Goal: Contribute content: Add original content to the website for others to see

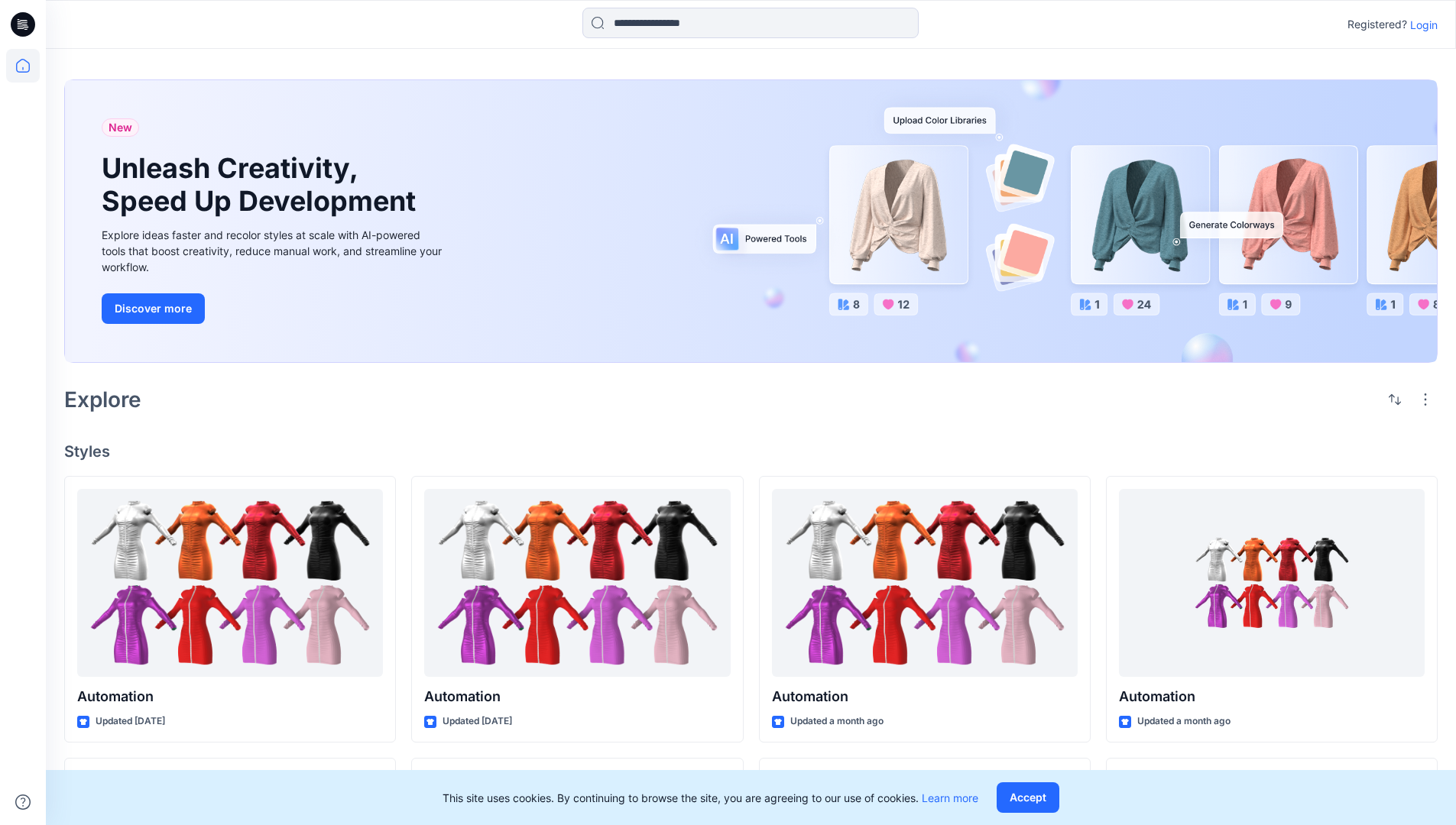
click at [1420, 25] on p "Login" at bounding box center [1424, 25] width 27 height 16
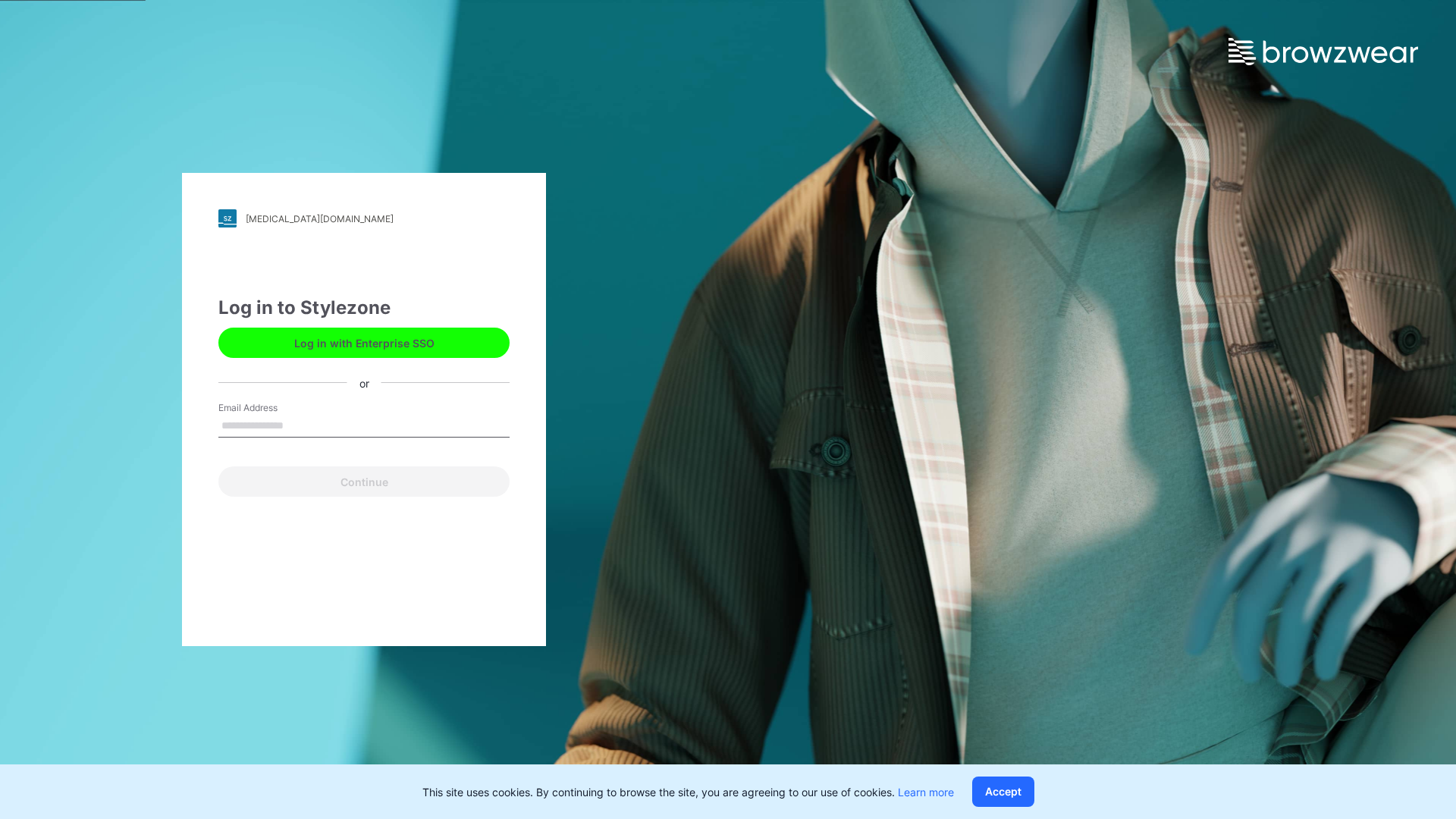
click at [300, 425] on input "Email Address" at bounding box center [364, 426] width 291 height 23
type input "**********"
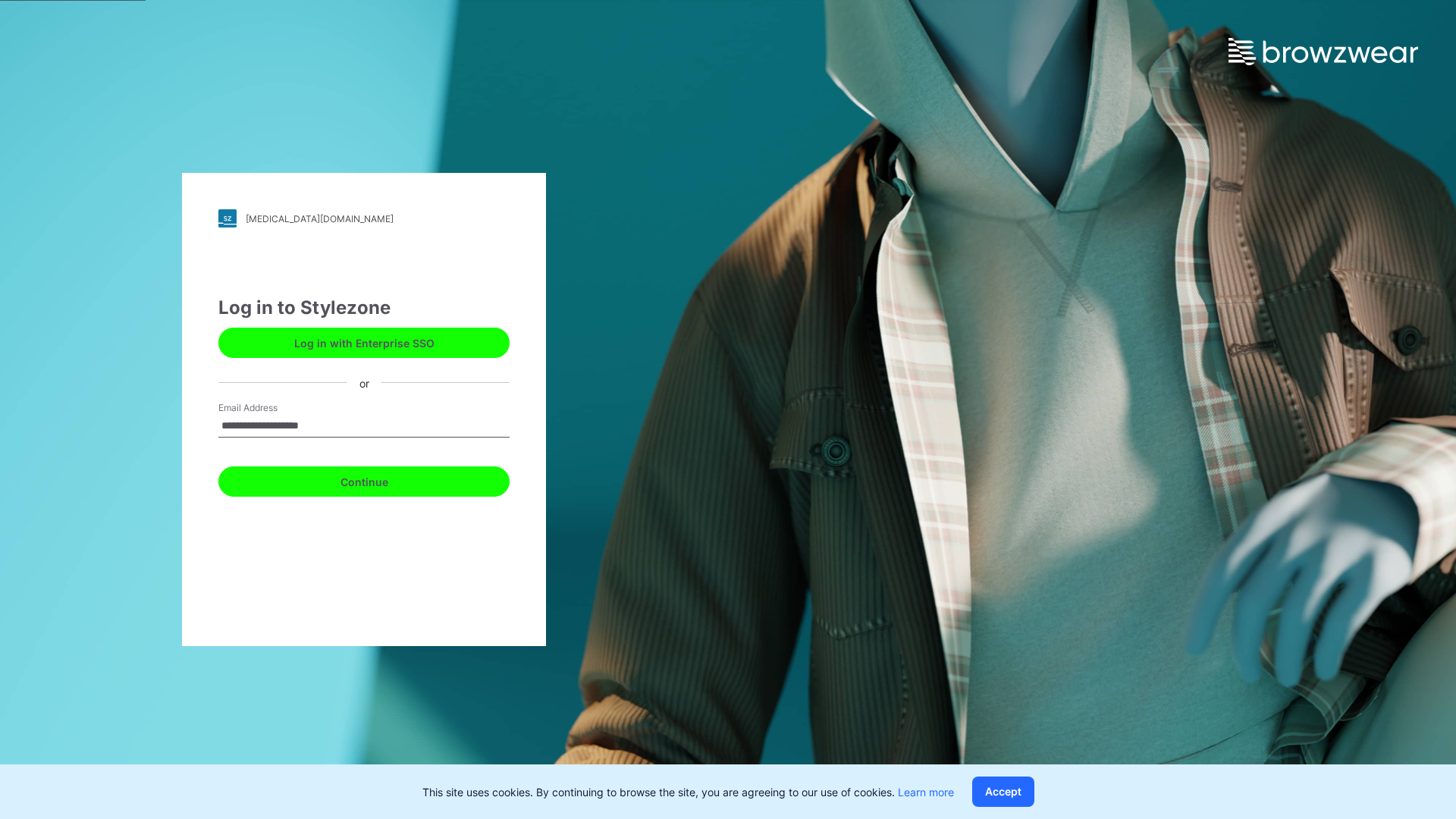
click at [381, 479] on button "Continue" at bounding box center [364, 482] width 291 height 30
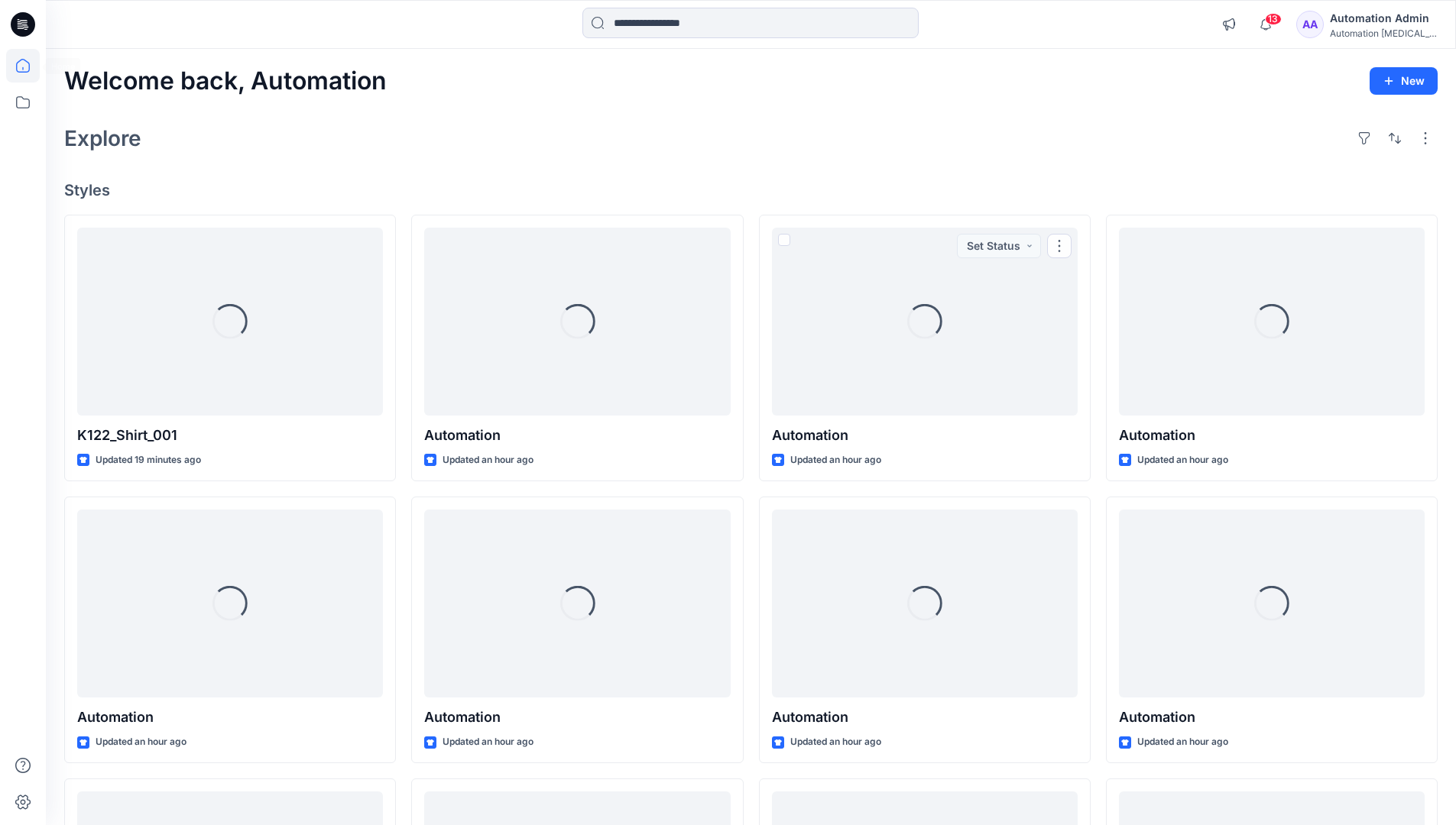
click at [29, 66] on icon at bounding box center [22, 65] width 14 height 14
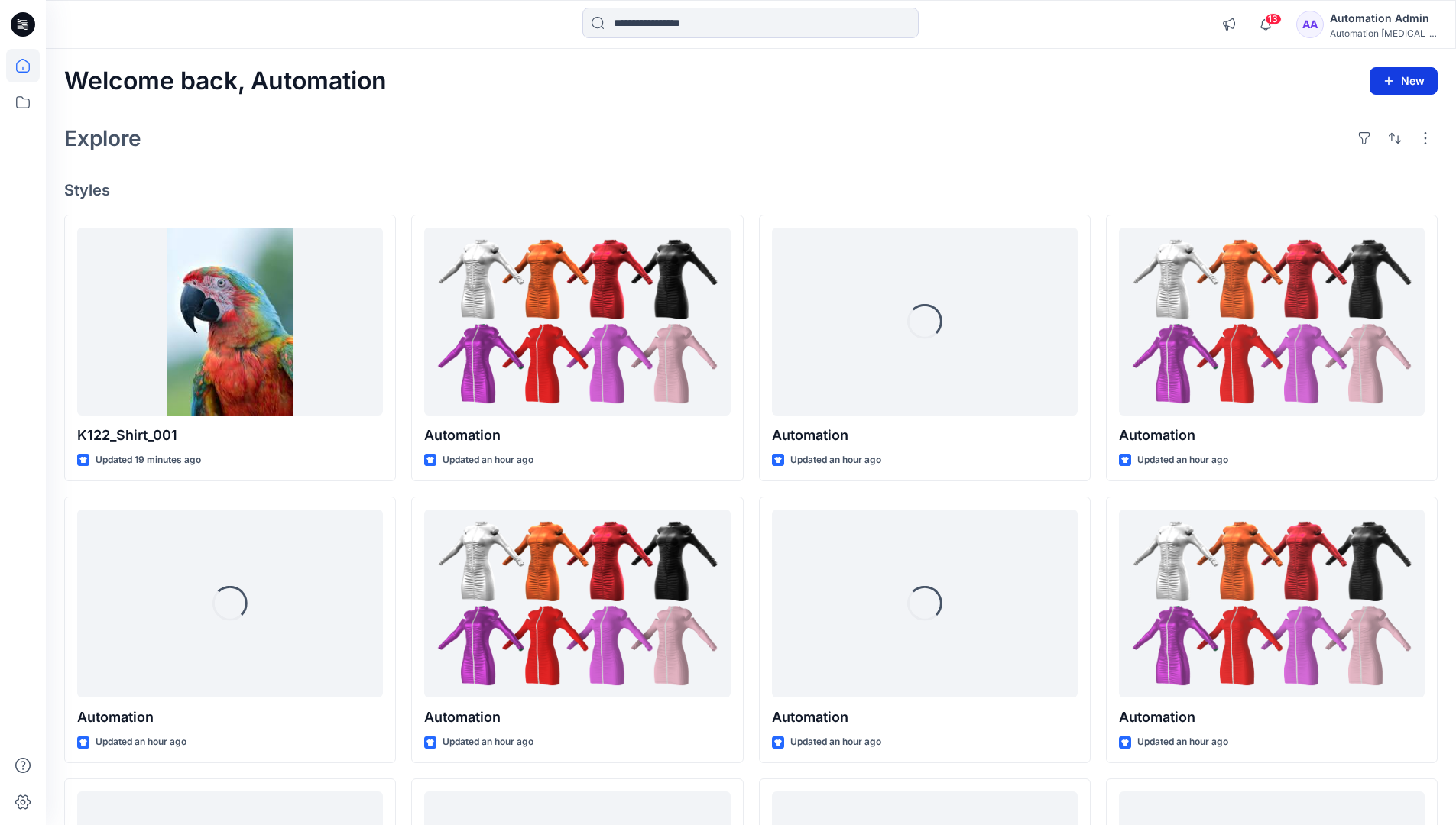
click at [1412, 87] on button "New" at bounding box center [1403, 81] width 68 height 27
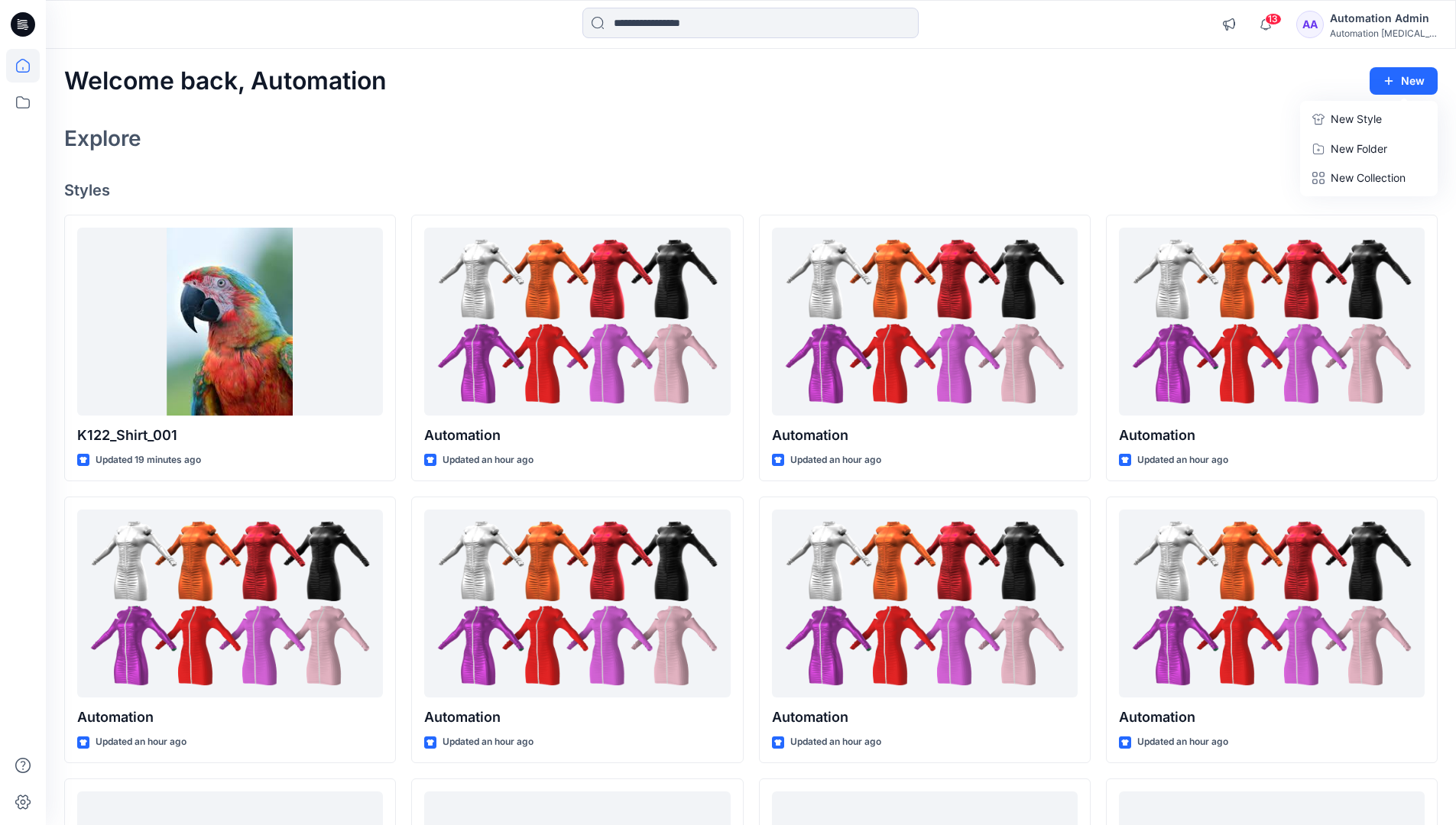
click at [1343, 117] on p "New Style" at bounding box center [1356, 119] width 51 height 18
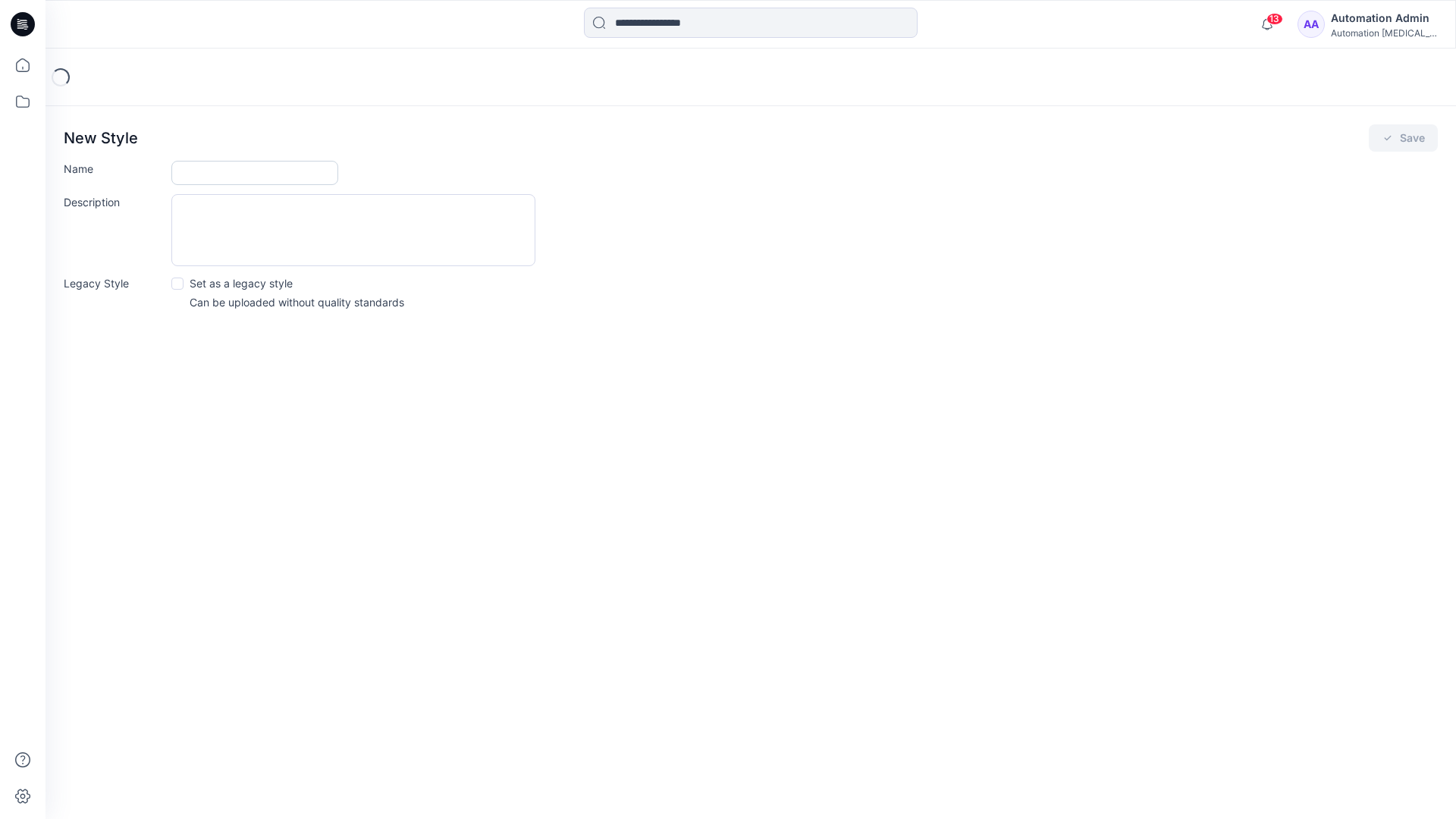
click at [226, 167] on input "Name" at bounding box center [255, 173] width 167 height 25
type input "**********"
click at [1400, 139] on button "Save" at bounding box center [1403, 138] width 69 height 27
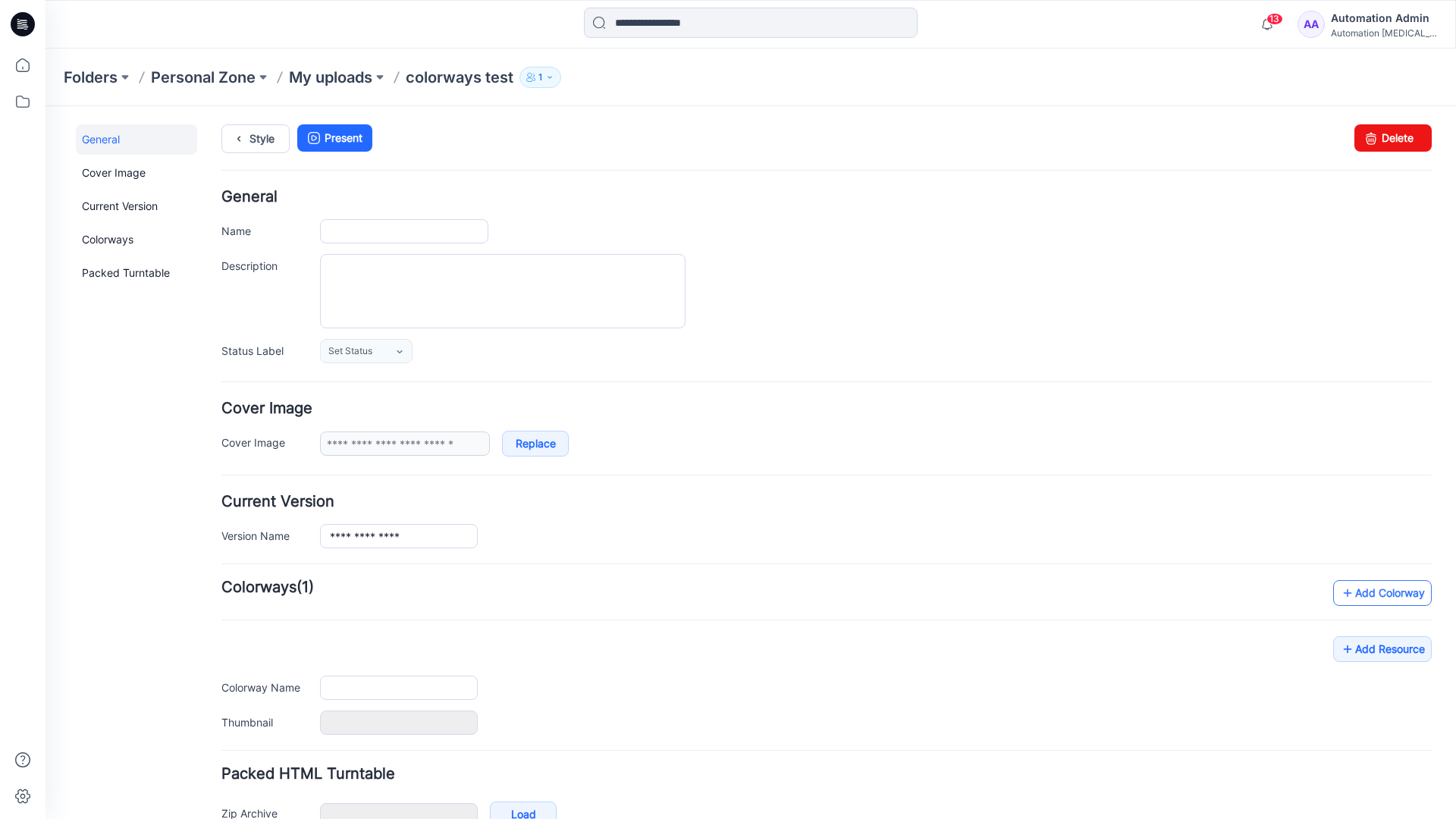
click at [1361, 598] on link "Add Colorway" at bounding box center [1383, 593] width 99 height 25
type input "**********"
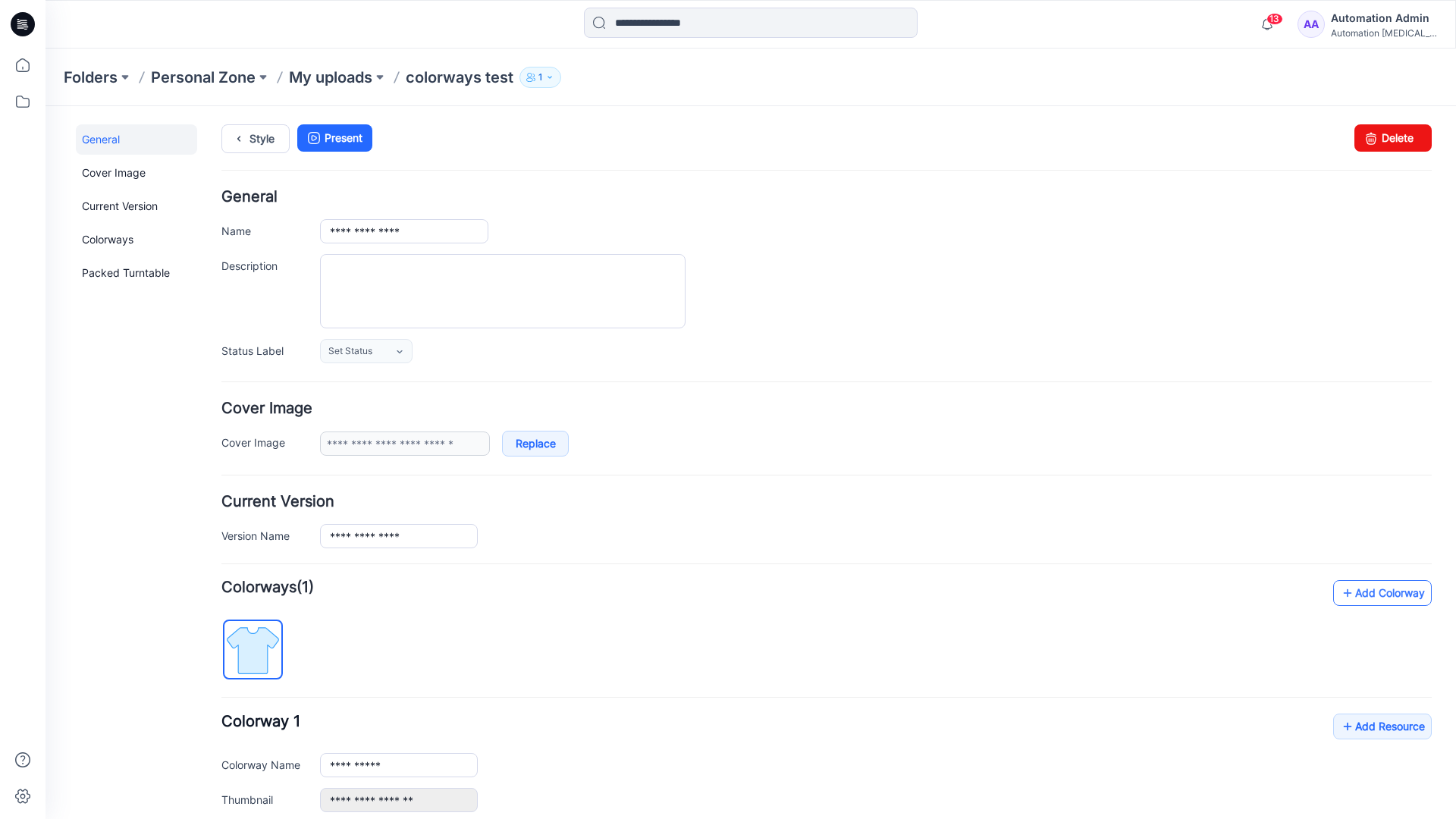
click at [1359, 594] on link "Add Colorway" at bounding box center [1383, 593] width 99 height 25
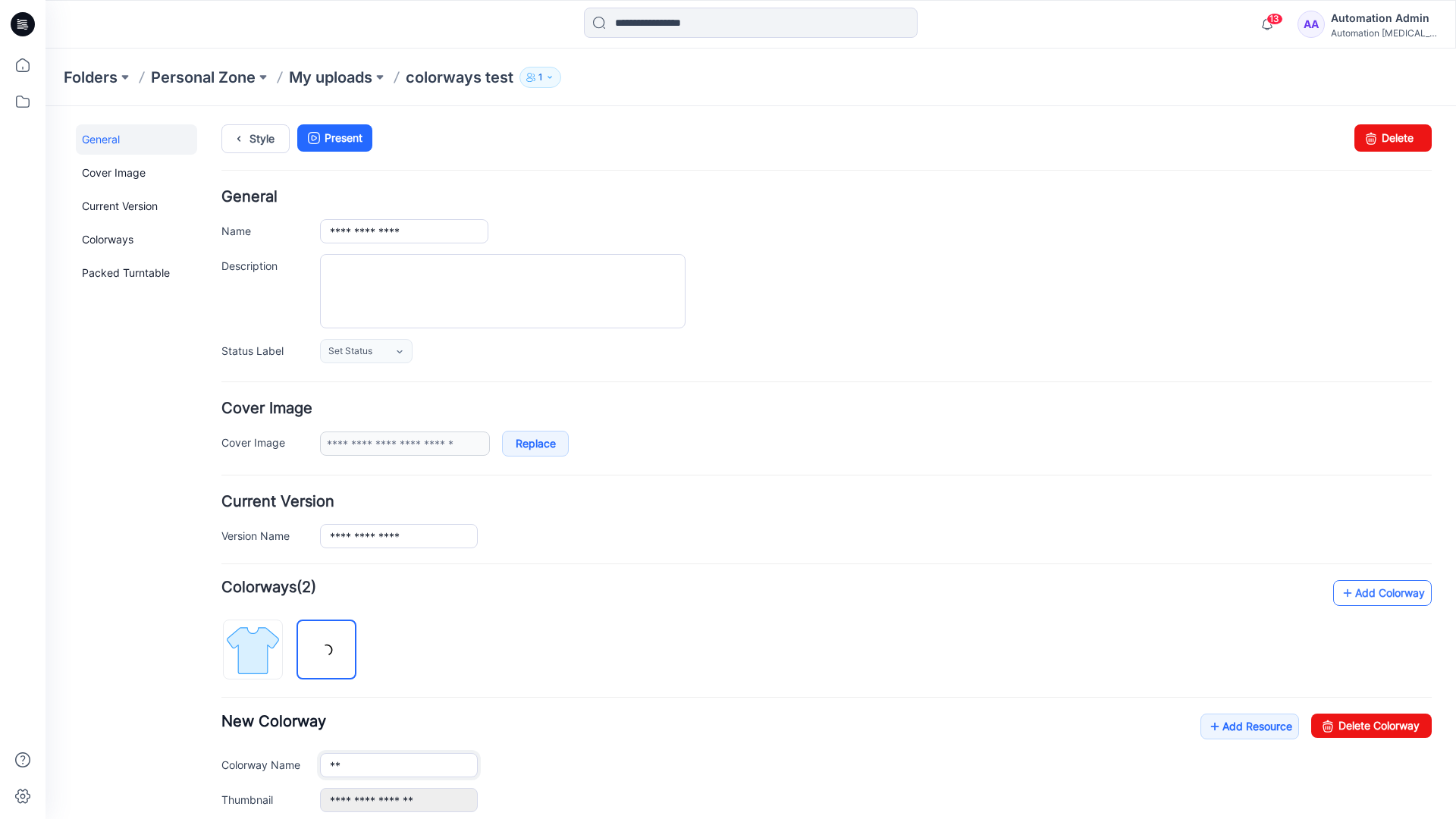
type input "*"
click at [338, 648] on img at bounding box center [327, 650] width 57 height 57
click at [377, 767] on input "**********" at bounding box center [398, 765] width 157 height 25
click at [399, 763] on input "**********" at bounding box center [398, 765] width 157 height 25
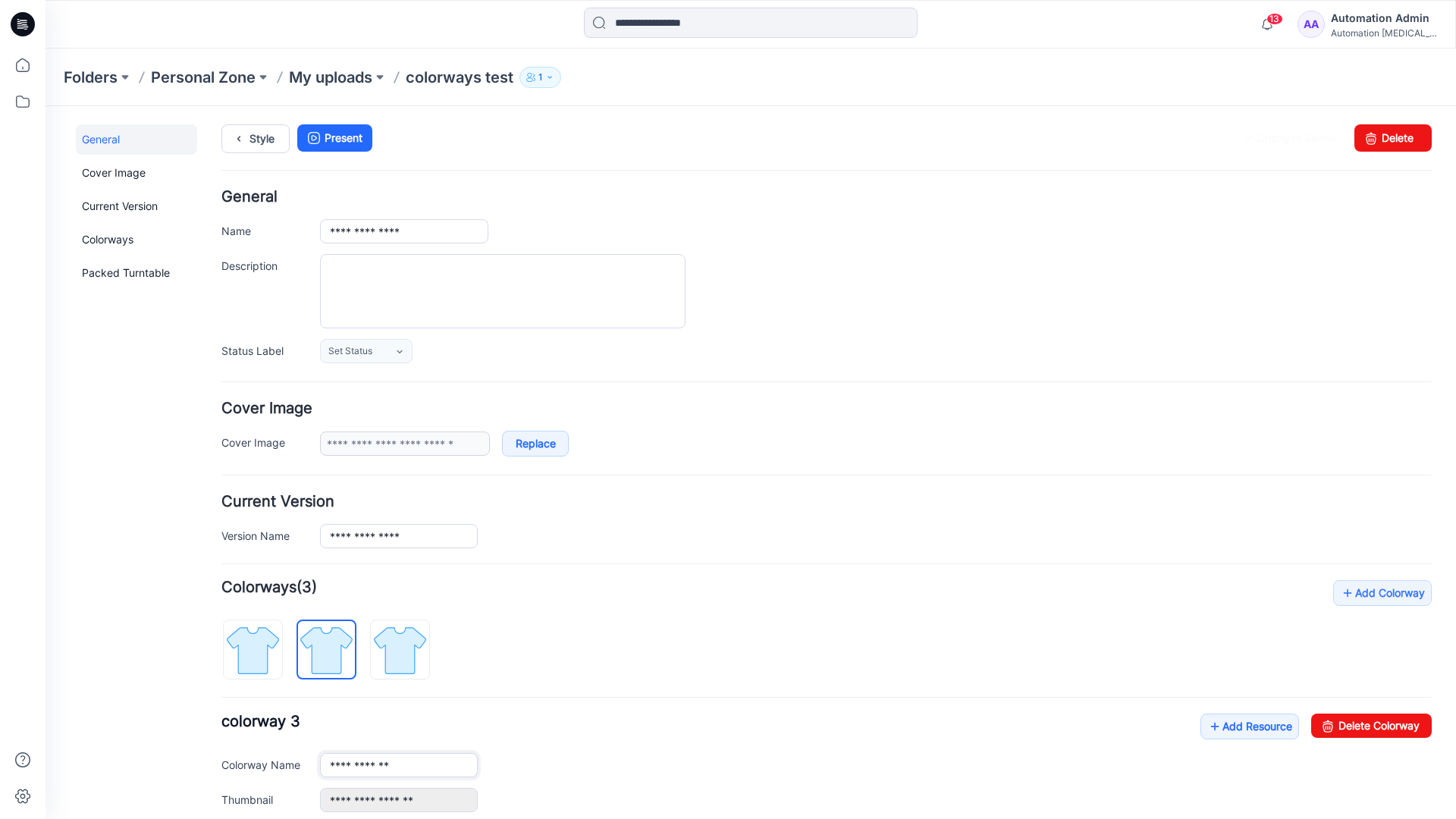
click at [399, 763] on input "**********" at bounding box center [398, 765] width 157 height 25
type input "*"
click at [269, 639] on img at bounding box center [253, 650] width 57 height 57
click at [1241, 729] on link "Add Resource" at bounding box center [1250, 726] width 99 height 25
type input "**********"
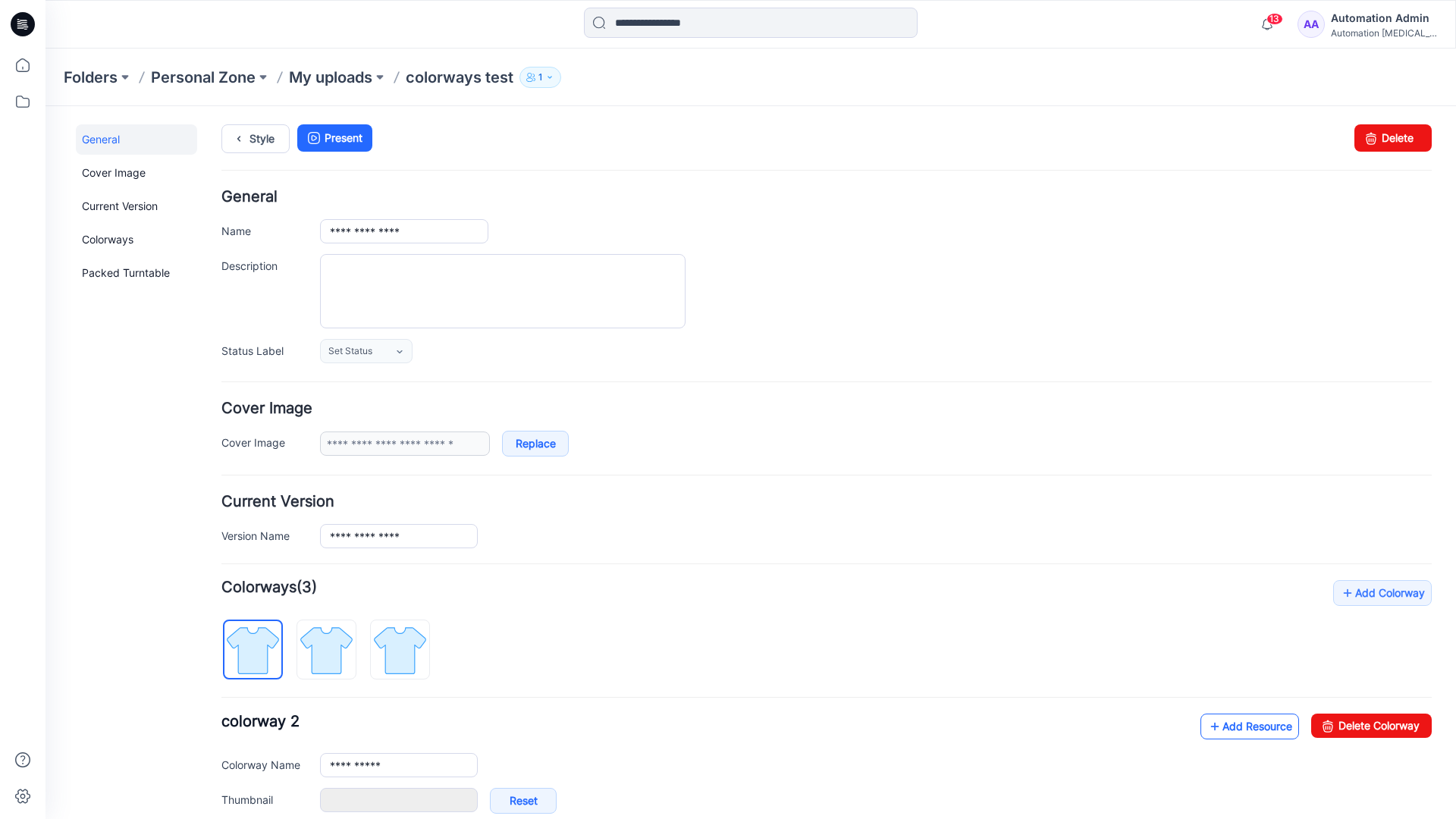
type input "**********"
click at [304, 800] on link at bounding box center [305, 800] width 12 height 12
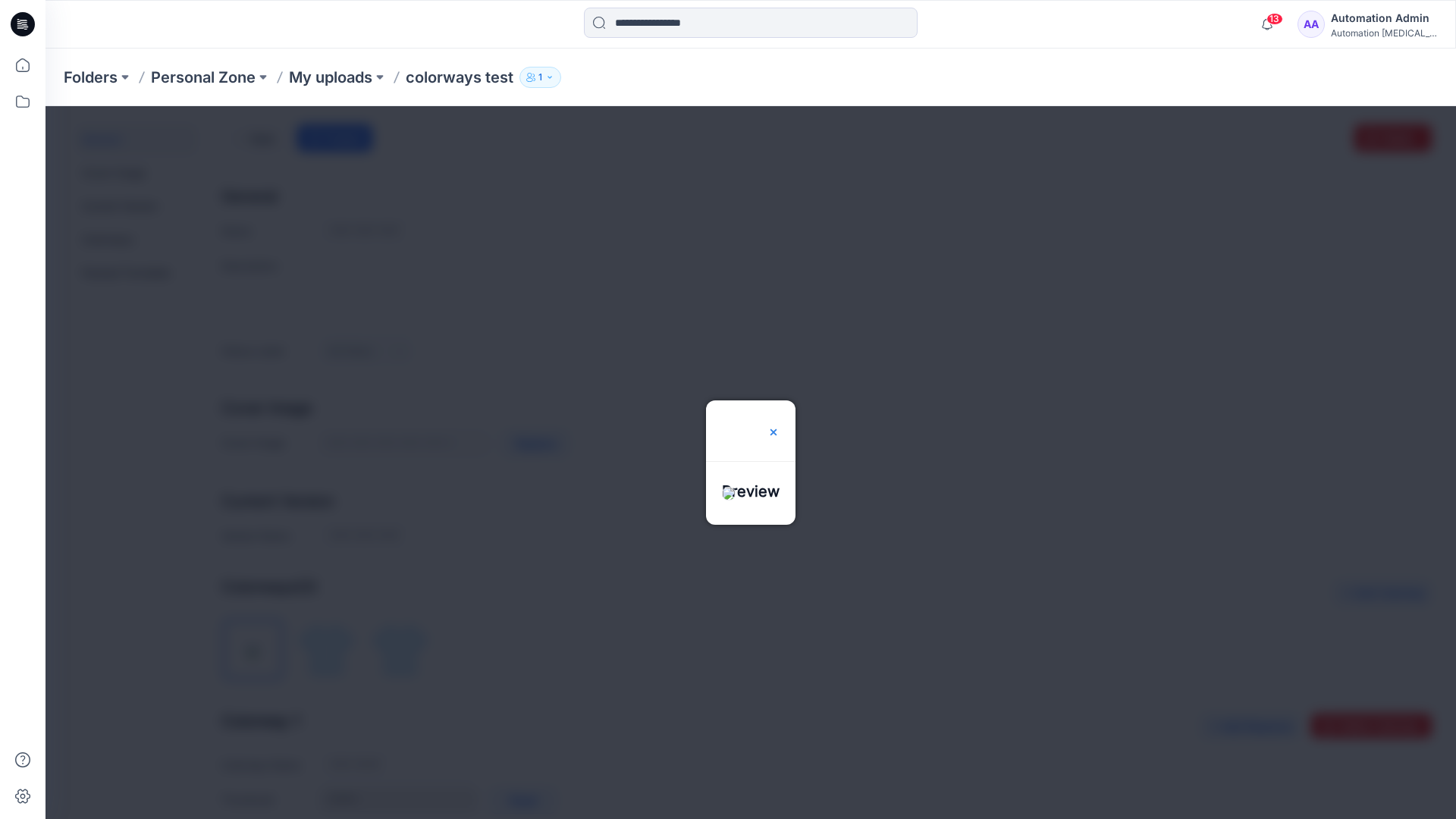
click at [779, 426] on img at bounding box center [773, 432] width 12 height 12
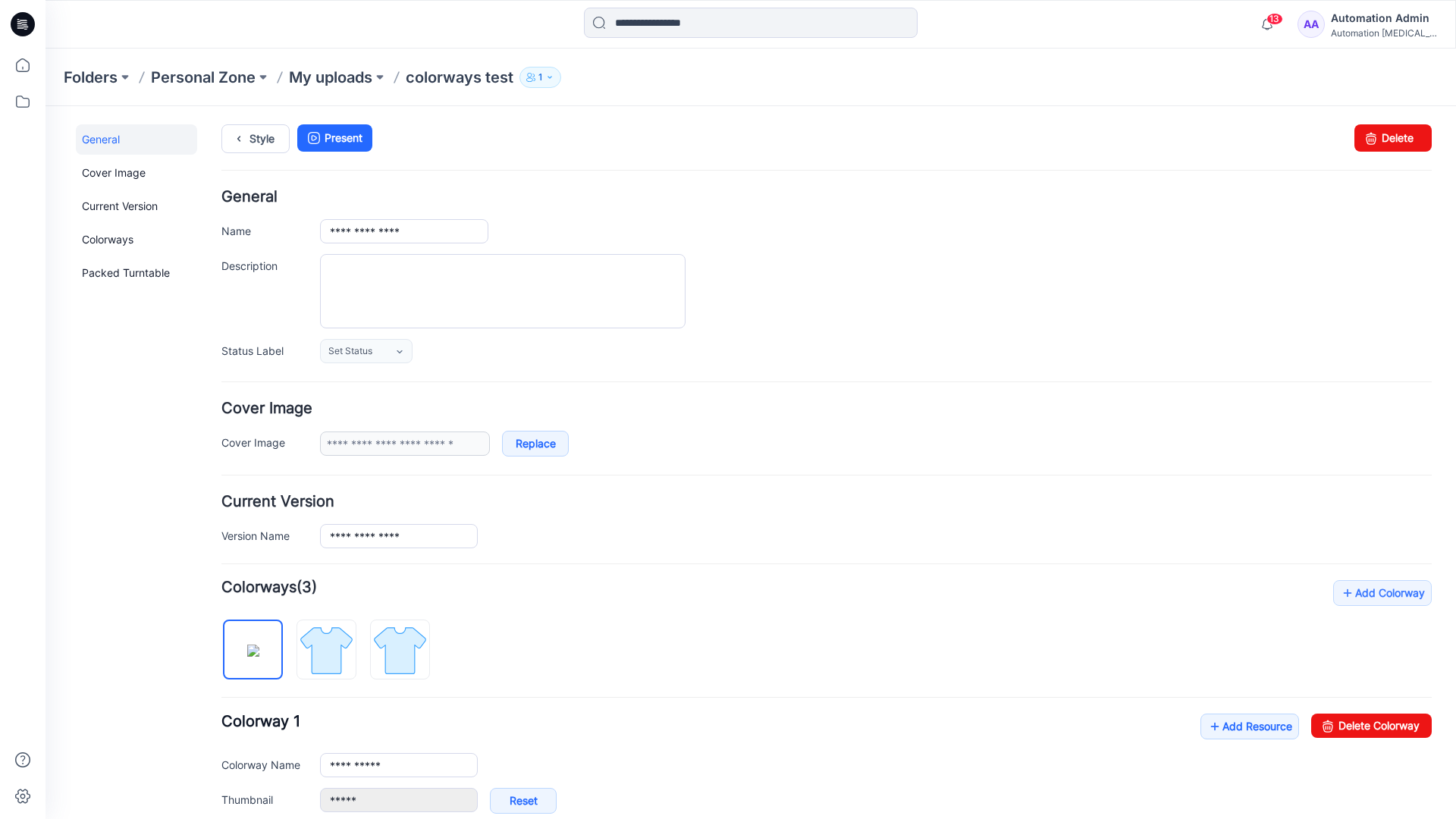
scroll to position [259, 0]
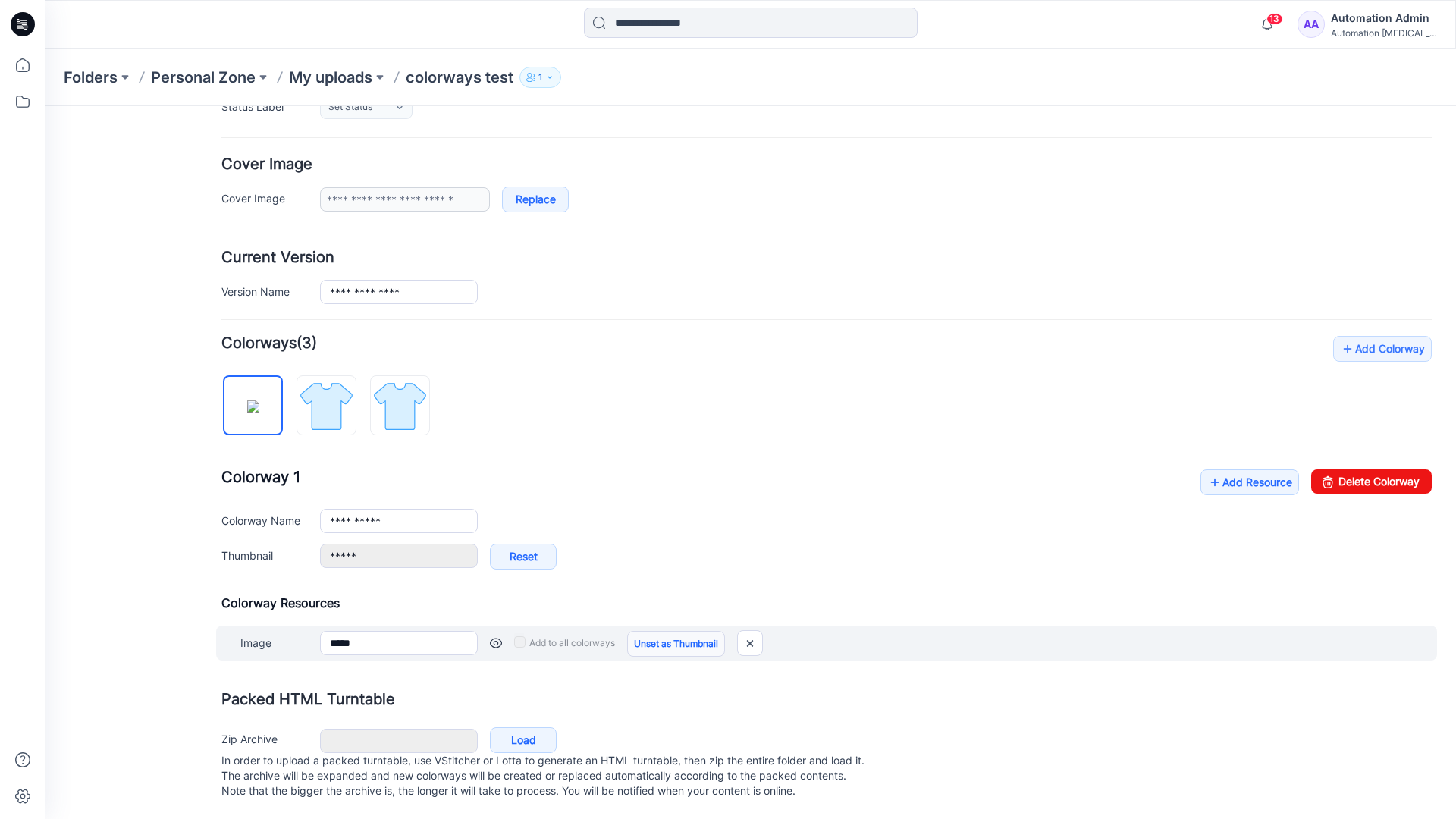
click at [670, 631] on link "Unset as Thumbnail" at bounding box center [676, 644] width 98 height 25
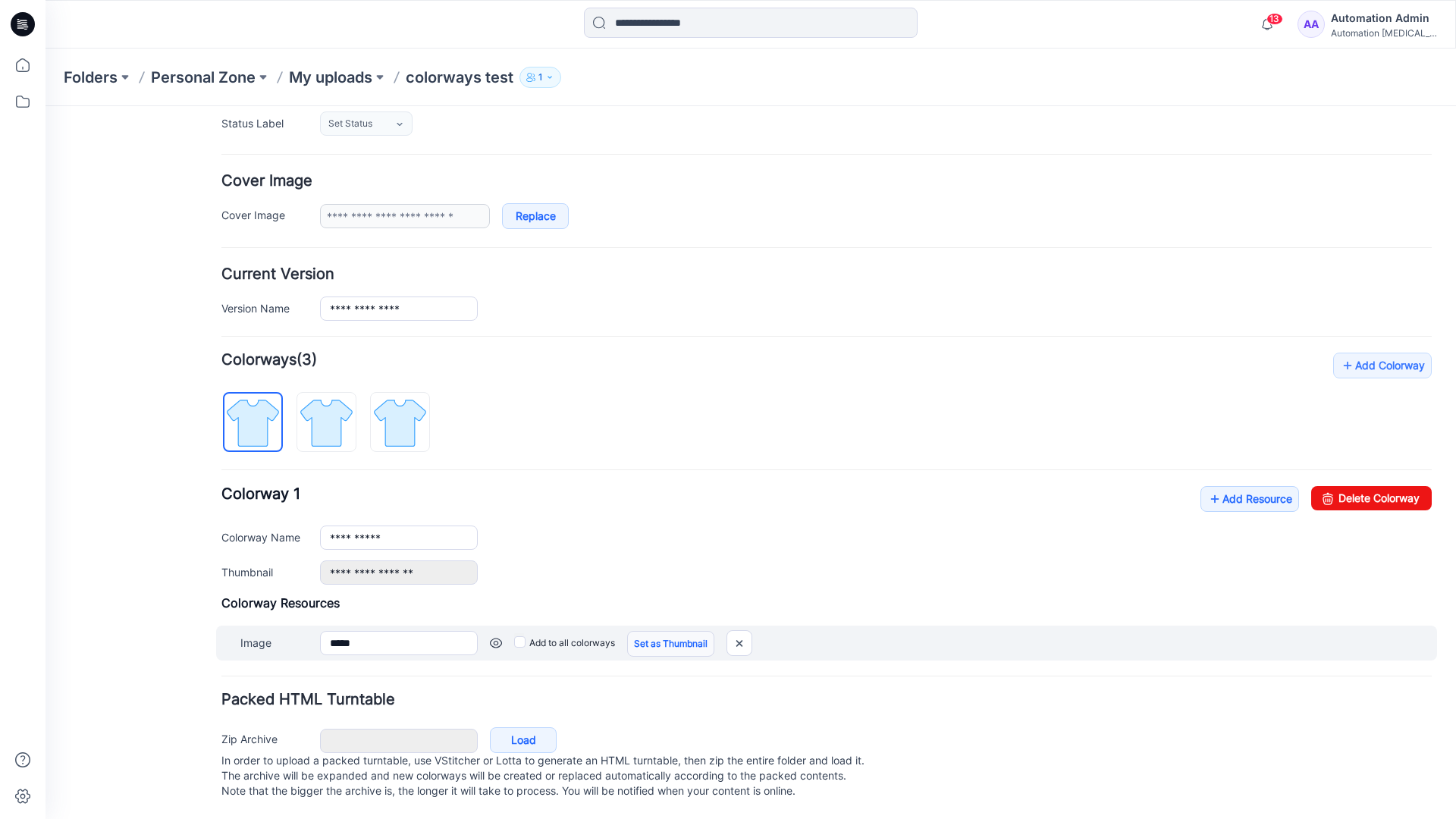
click at [647, 631] on link "Set as Thumbnail" at bounding box center [671, 644] width 87 height 25
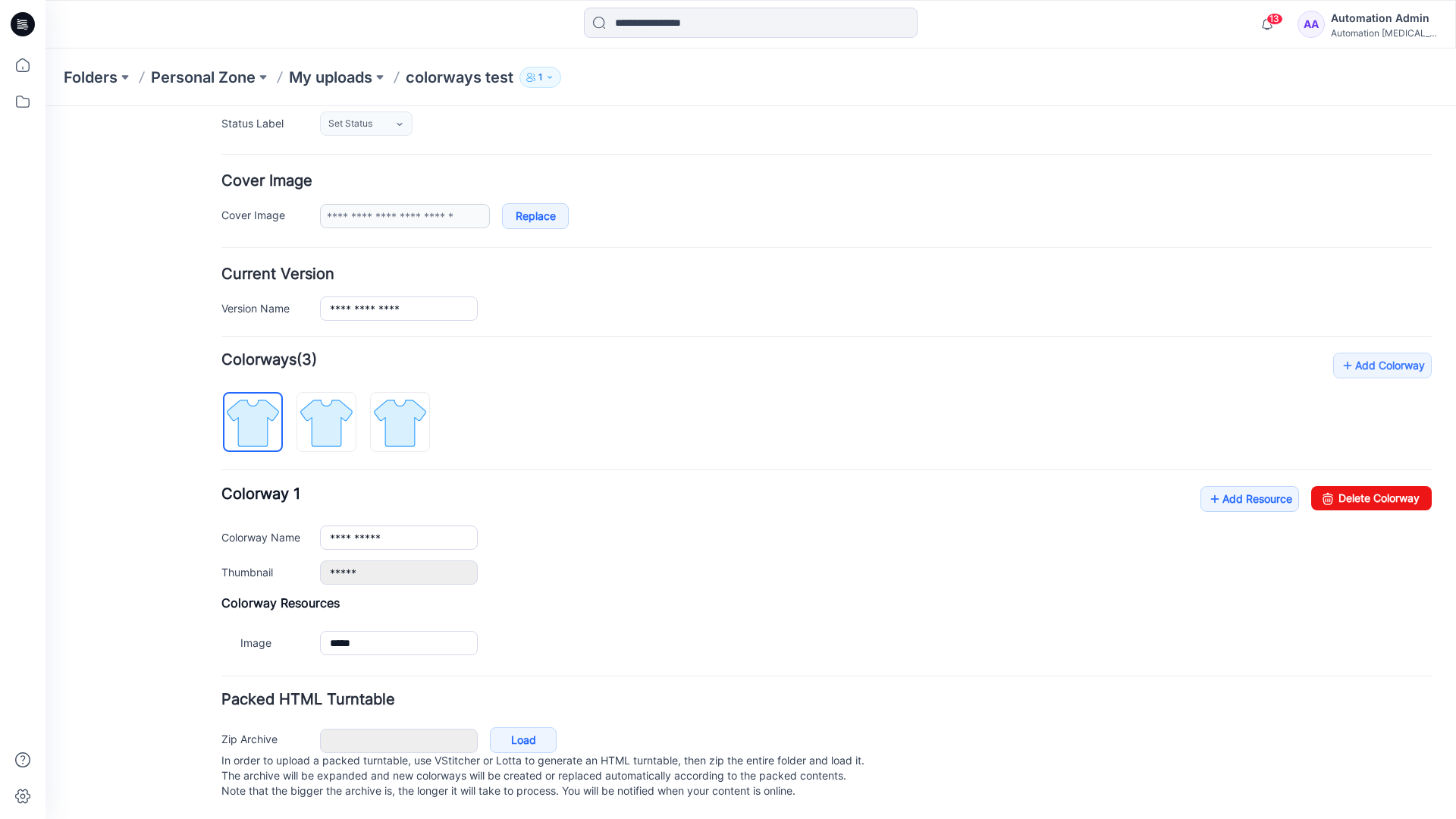
click at [45, 107] on link "Reset" at bounding box center [45, 107] width 0 height 0
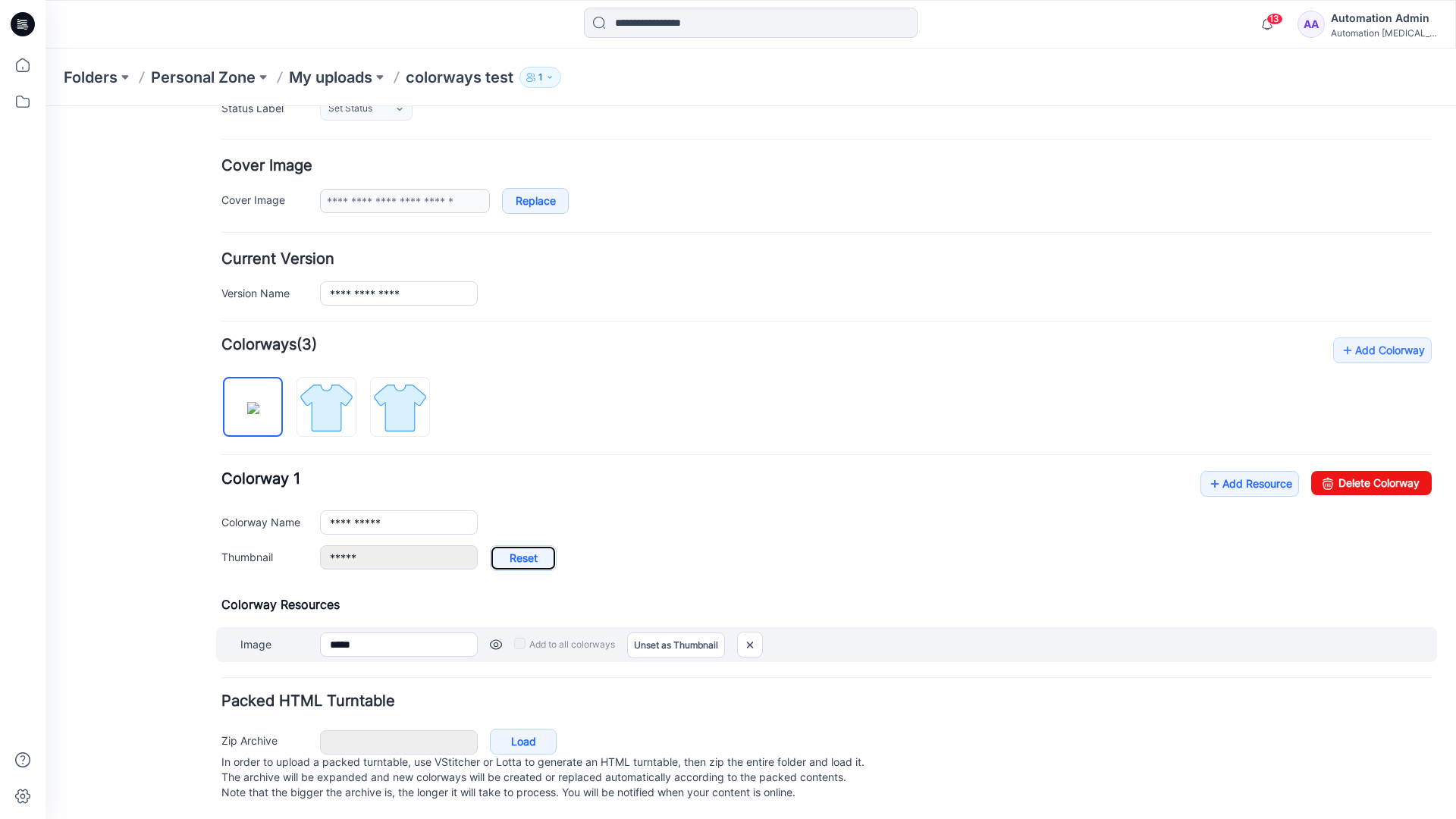
type input "**********"
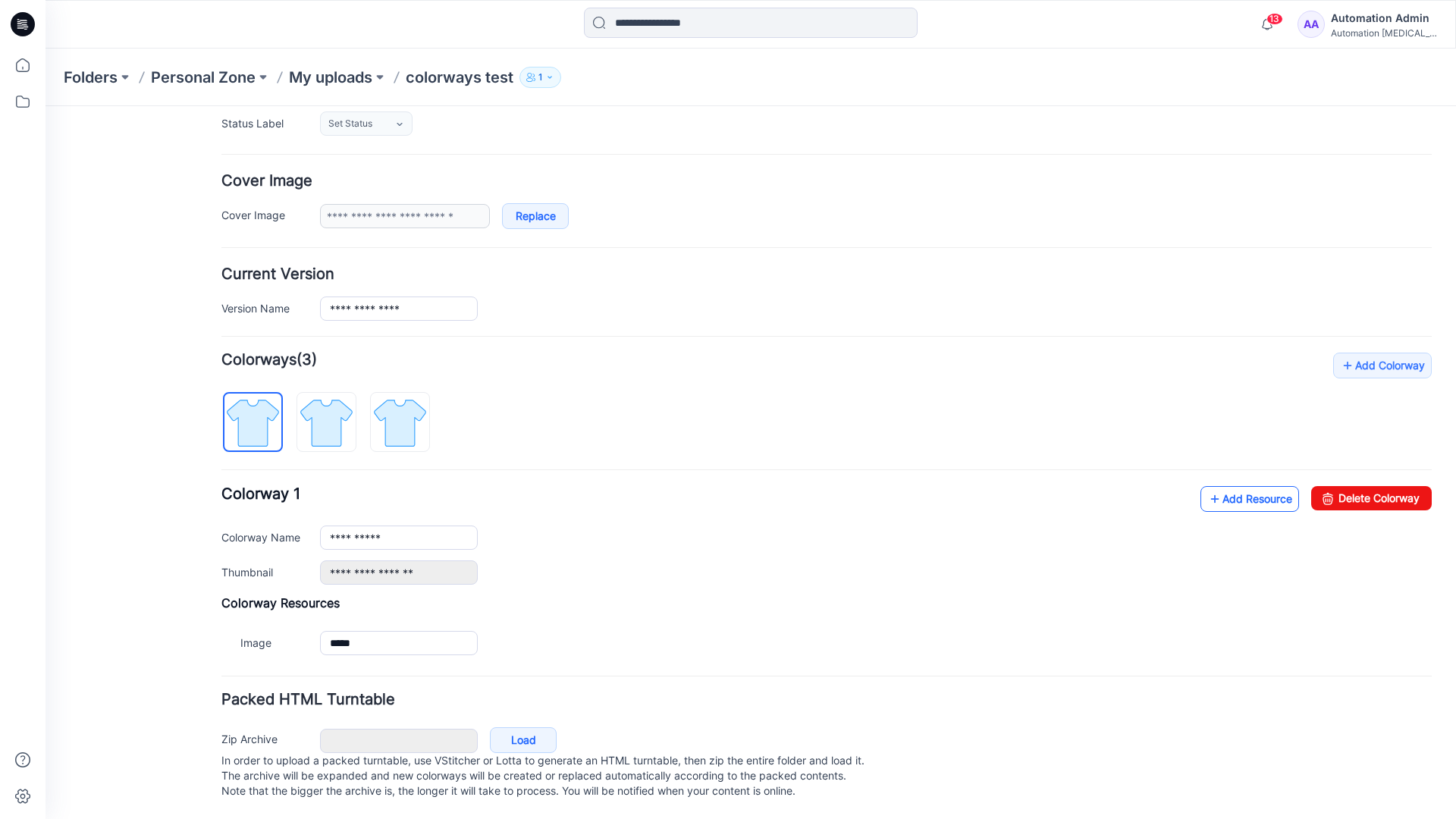
click at [1240, 486] on link "Add Resource" at bounding box center [1250, 499] width 99 height 25
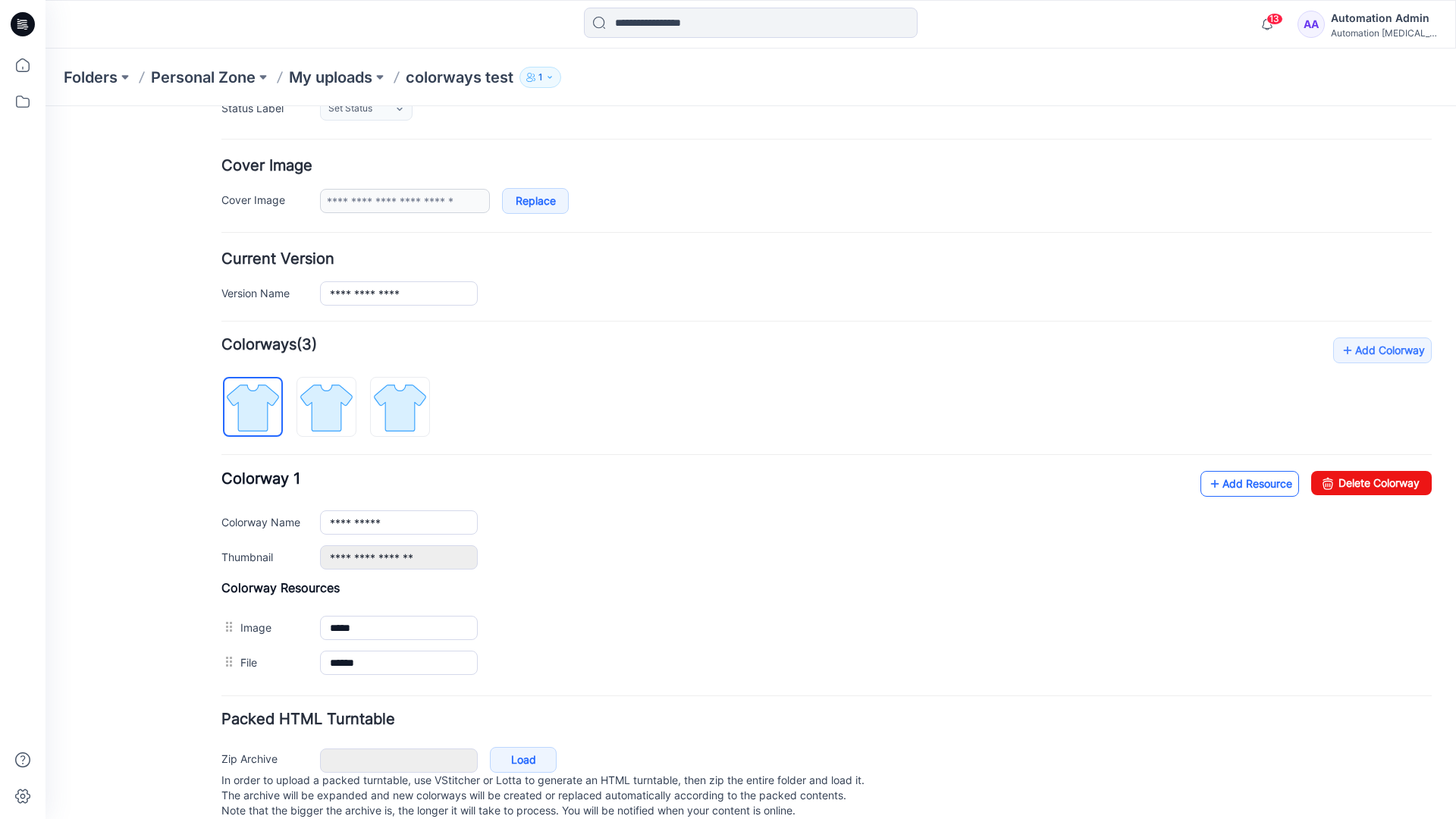
click at [1248, 483] on link "Add Resource" at bounding box center [1250, 483] width 99 height 25
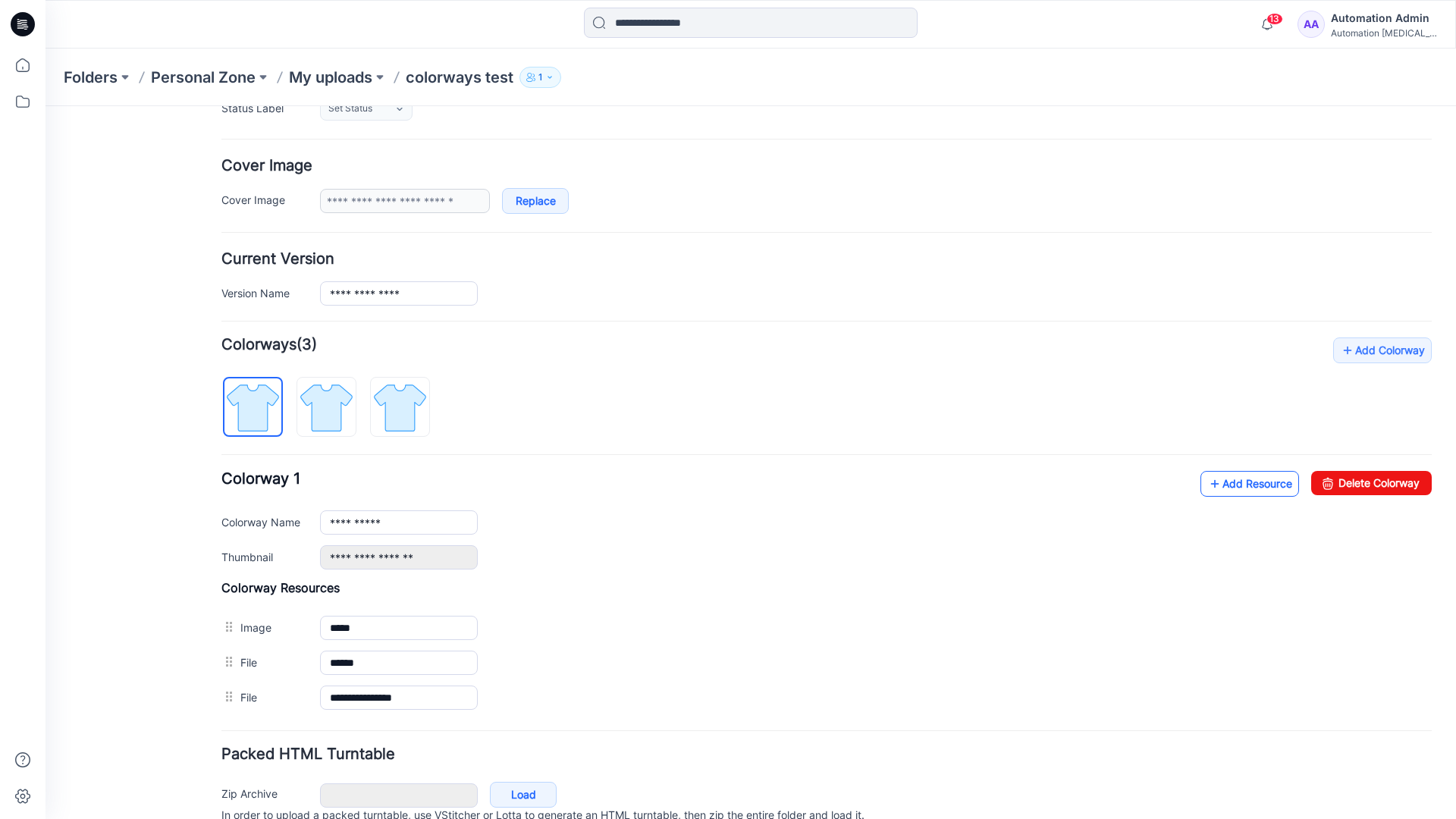
click at [1226, 483] on link "Add Resource" at bounding box center [1250, 483] width 99 height 25
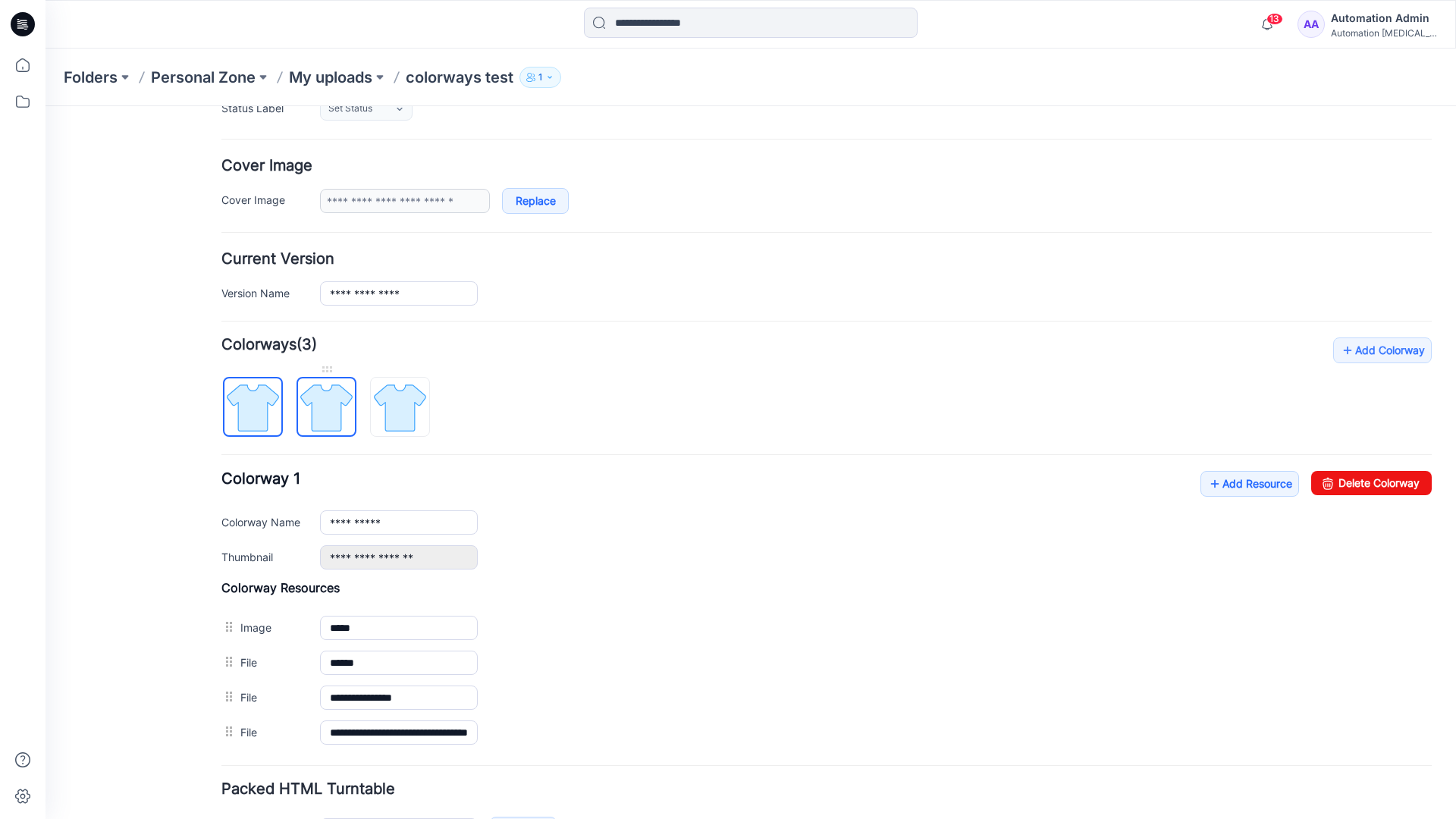
click at [340, 421] on img at bounding box center [327, 408] width 57 height 57
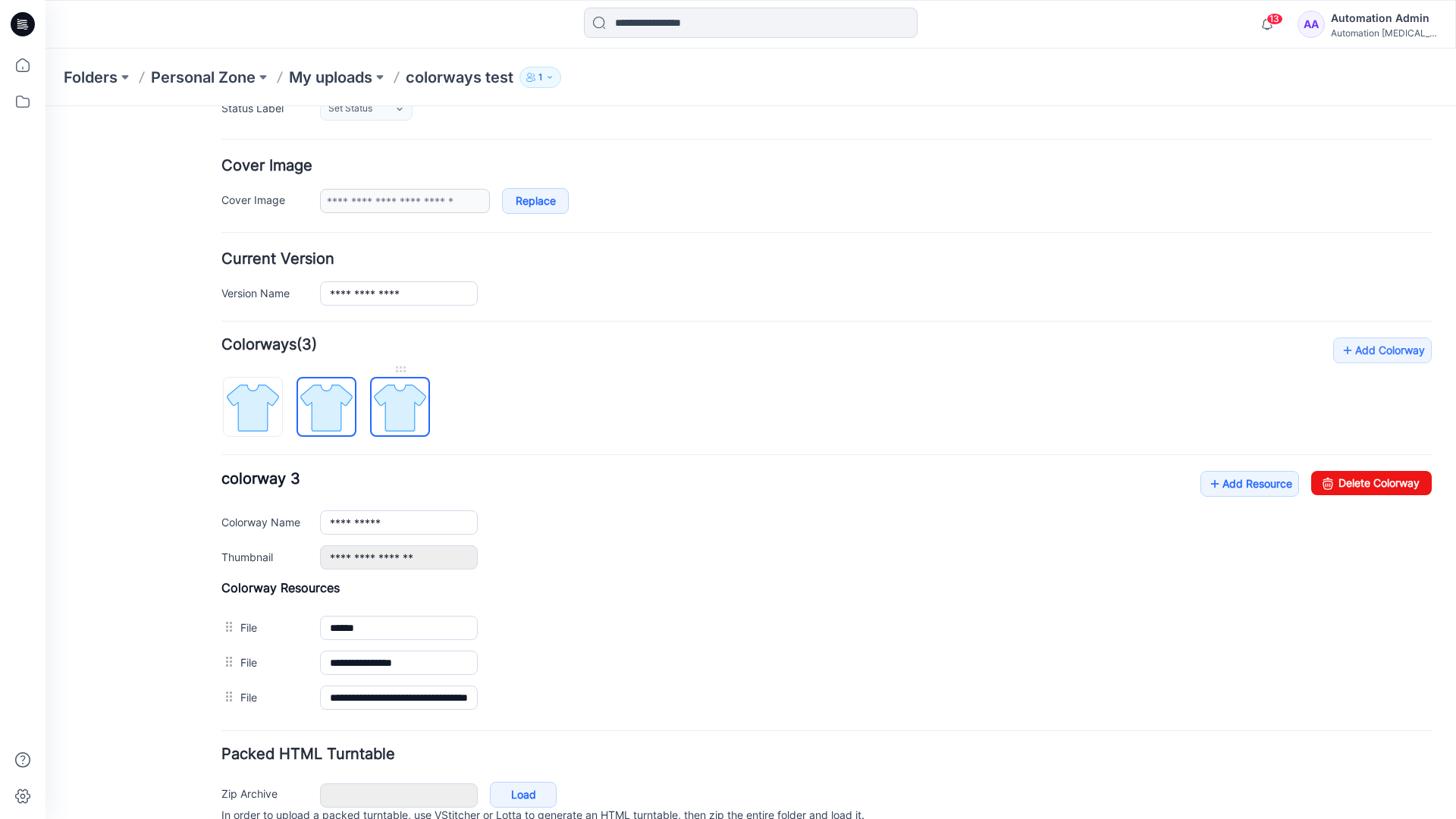
click at [418, 424] on img at bounding box center [400, 408] width 57 height 57
click at [342, 421] on img at bounding box center [327, 408] width 57 height 57
click at [273, 424] on img at bounding box center [253, 408] width 57 height 57
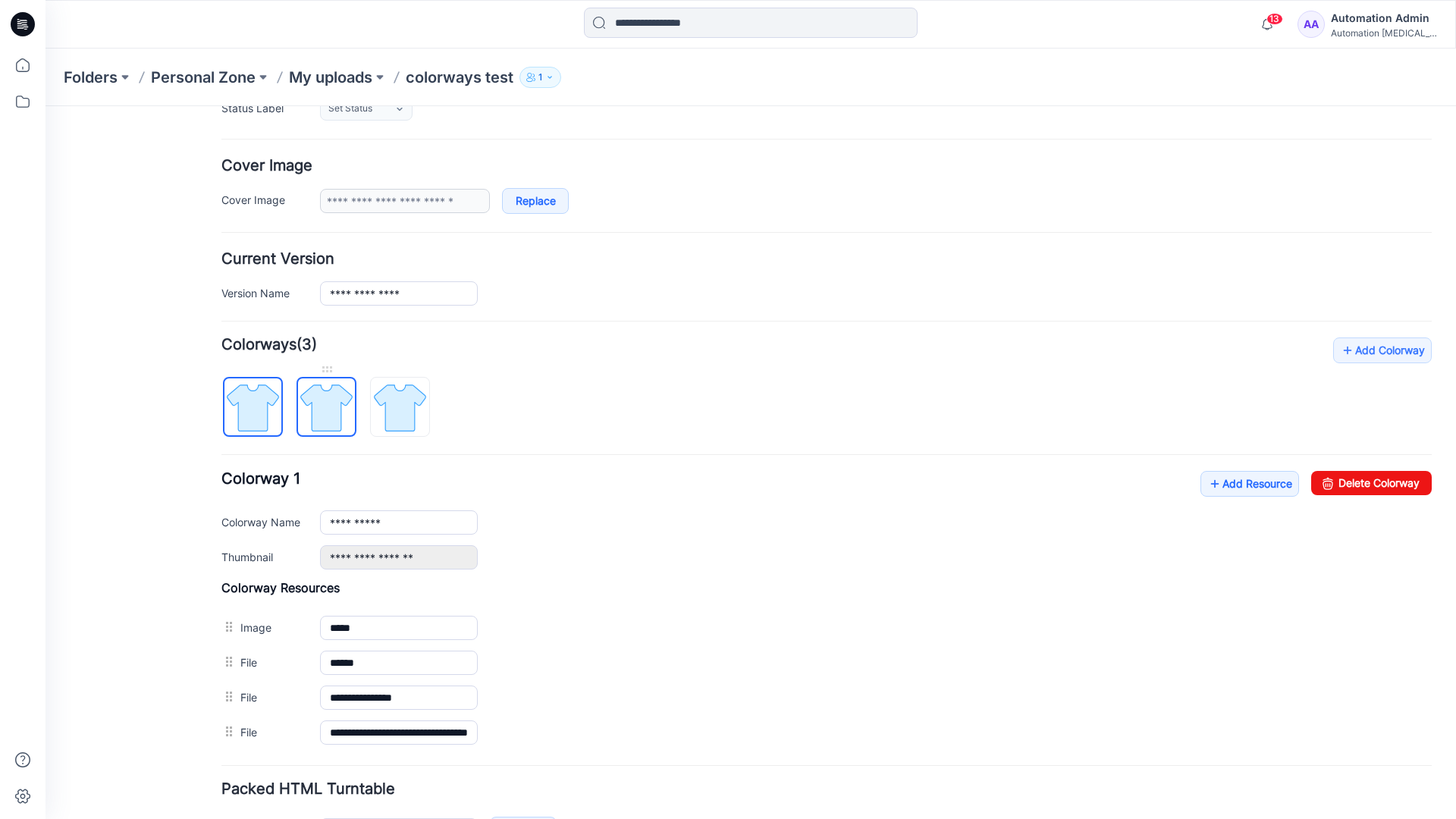
click at [320, 406] on img at bounding box center [327, 408] width 57 height 57
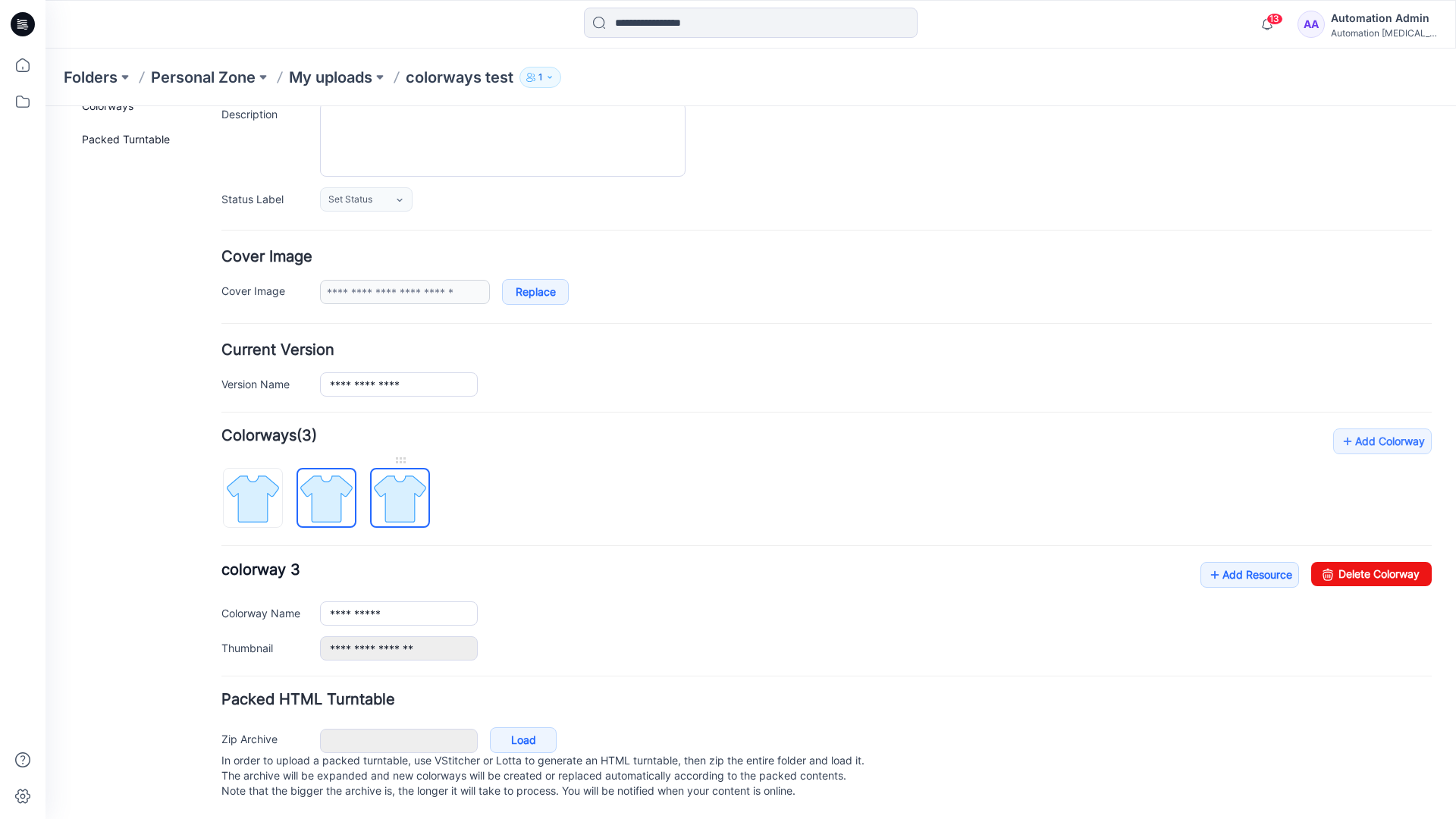
click at [400, 483] on img at bounding box center [400, 499] width 57 height 57
click at [320, 483] on img at bounding box center [327, 499] width 57 height 57
click at [393, 483] on img at bounding box center [400, 499] width 57 height 57
click at [326, 487] on img at bounding box center [327, 499] width 57 height 57
click at [263, 491] on img at bounding box center [253, 499] width 57 height 57
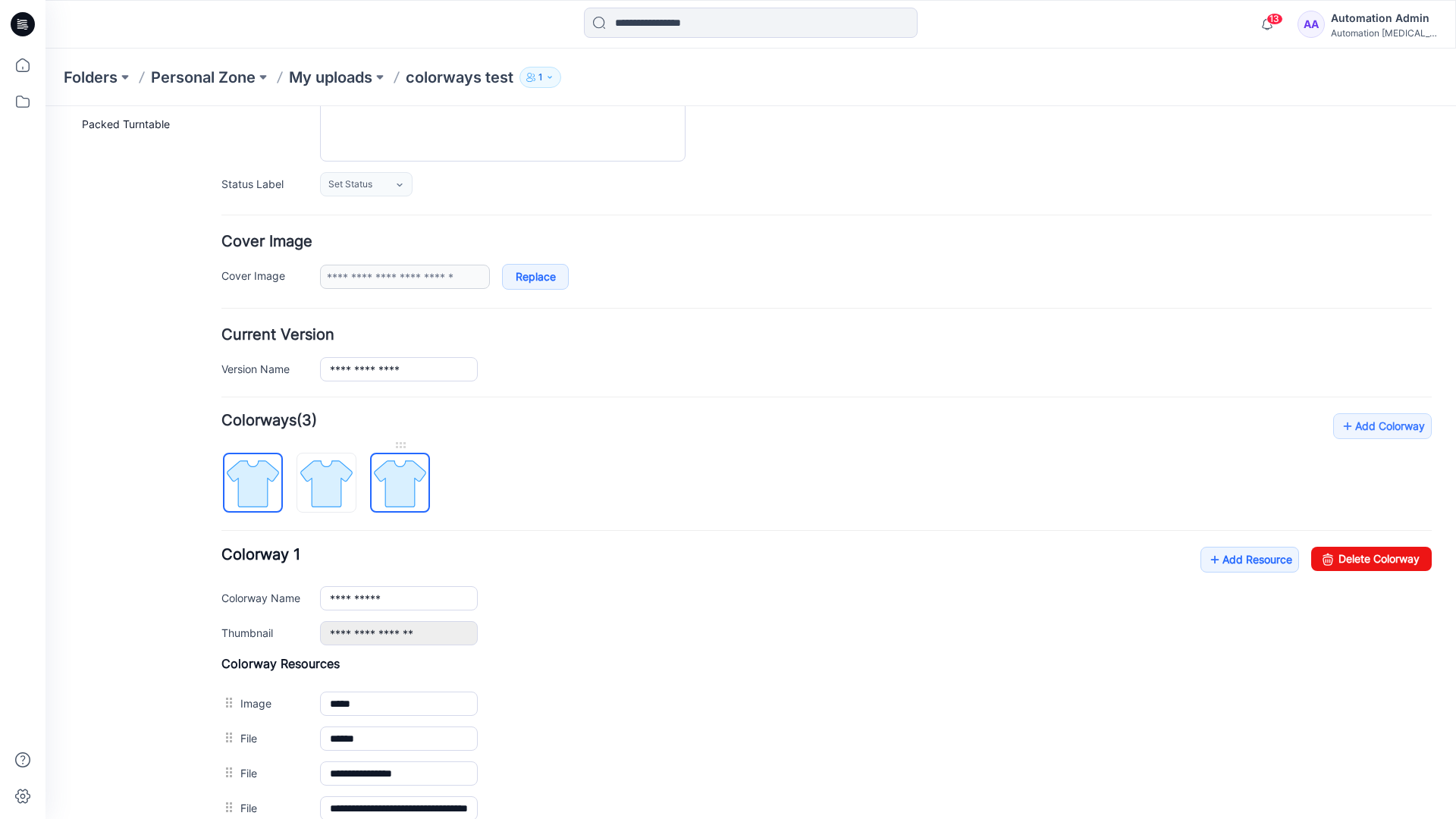
click at [398, 483] on img at bounding box center [400, 483] width 57 height 57
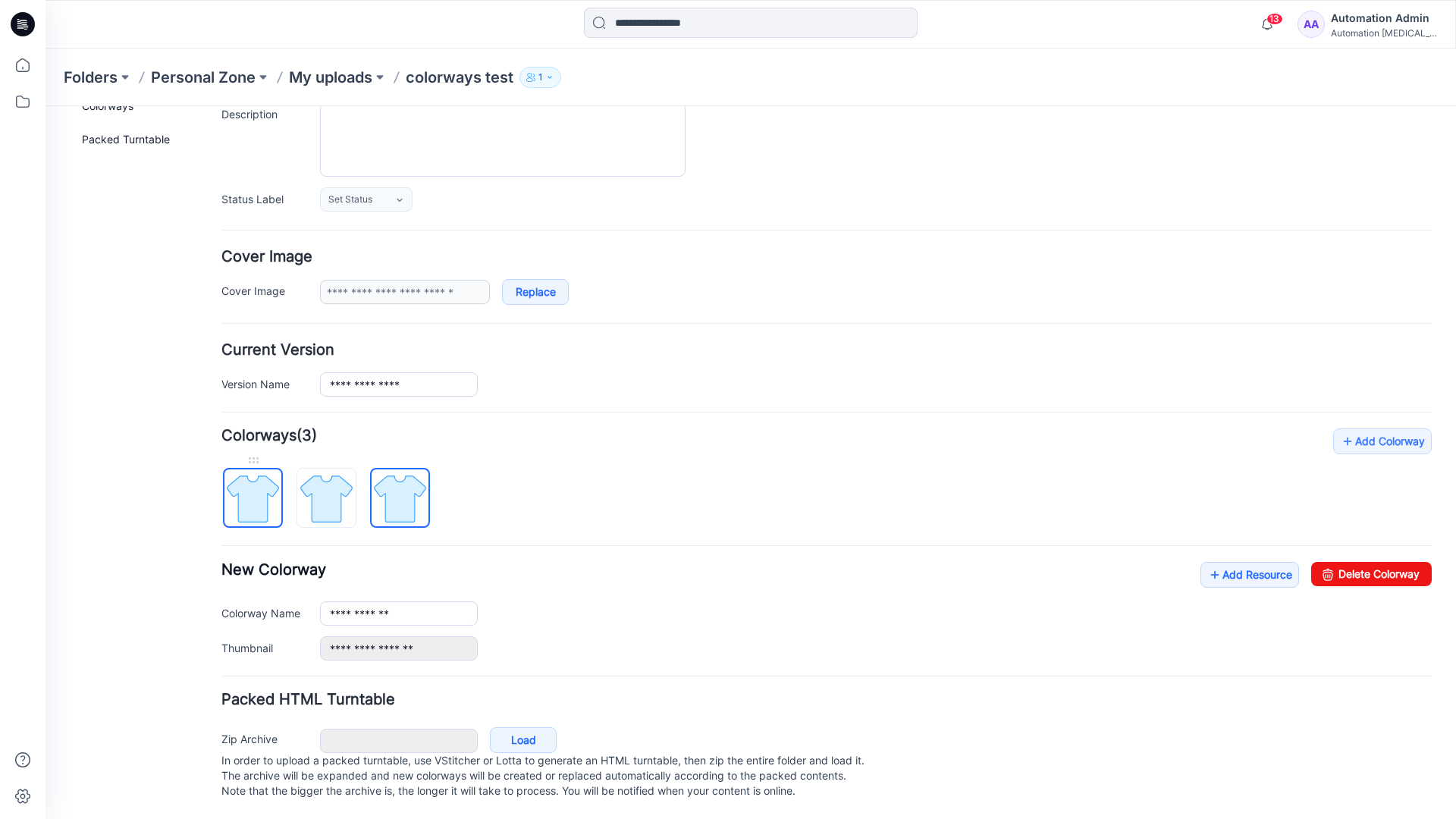
click at [269, 483] on img at bounding box center [253, 499] width 57 height 57
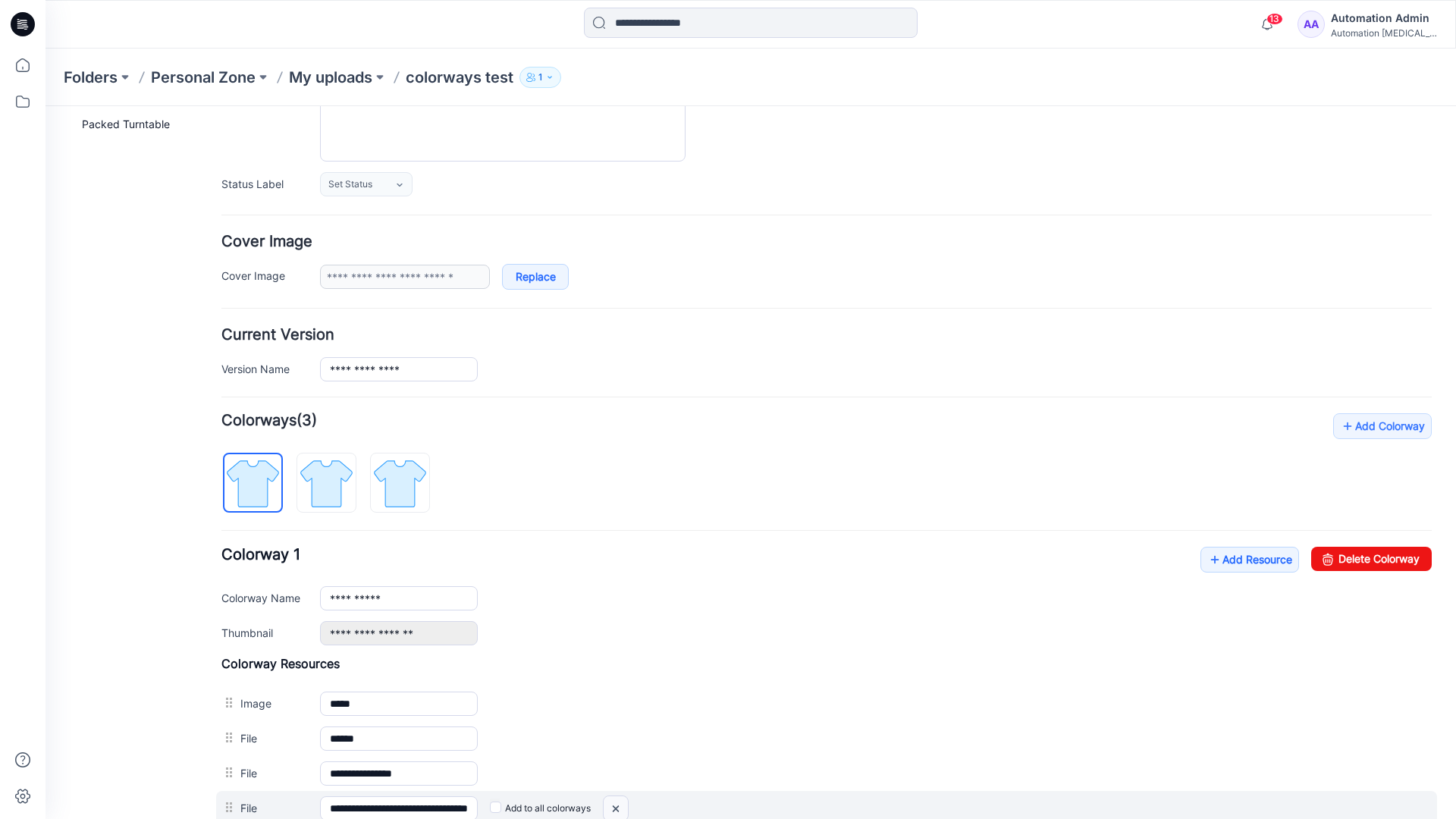
click at [619, 809] on img at bounding box center [615, 808] width 25 height 25
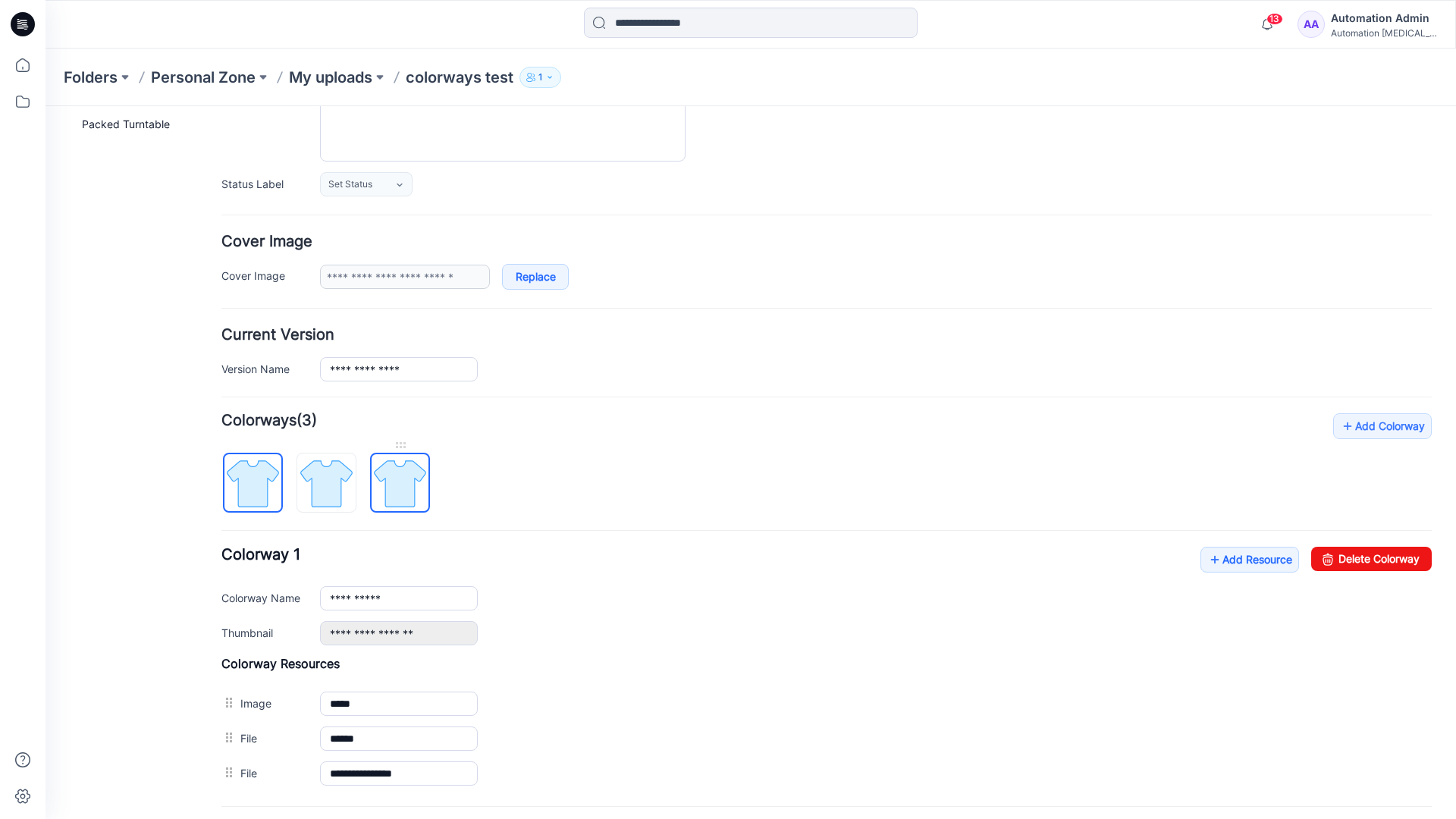
click at [398, 487] on img at bounding box center [400, 483] width 57 height 57
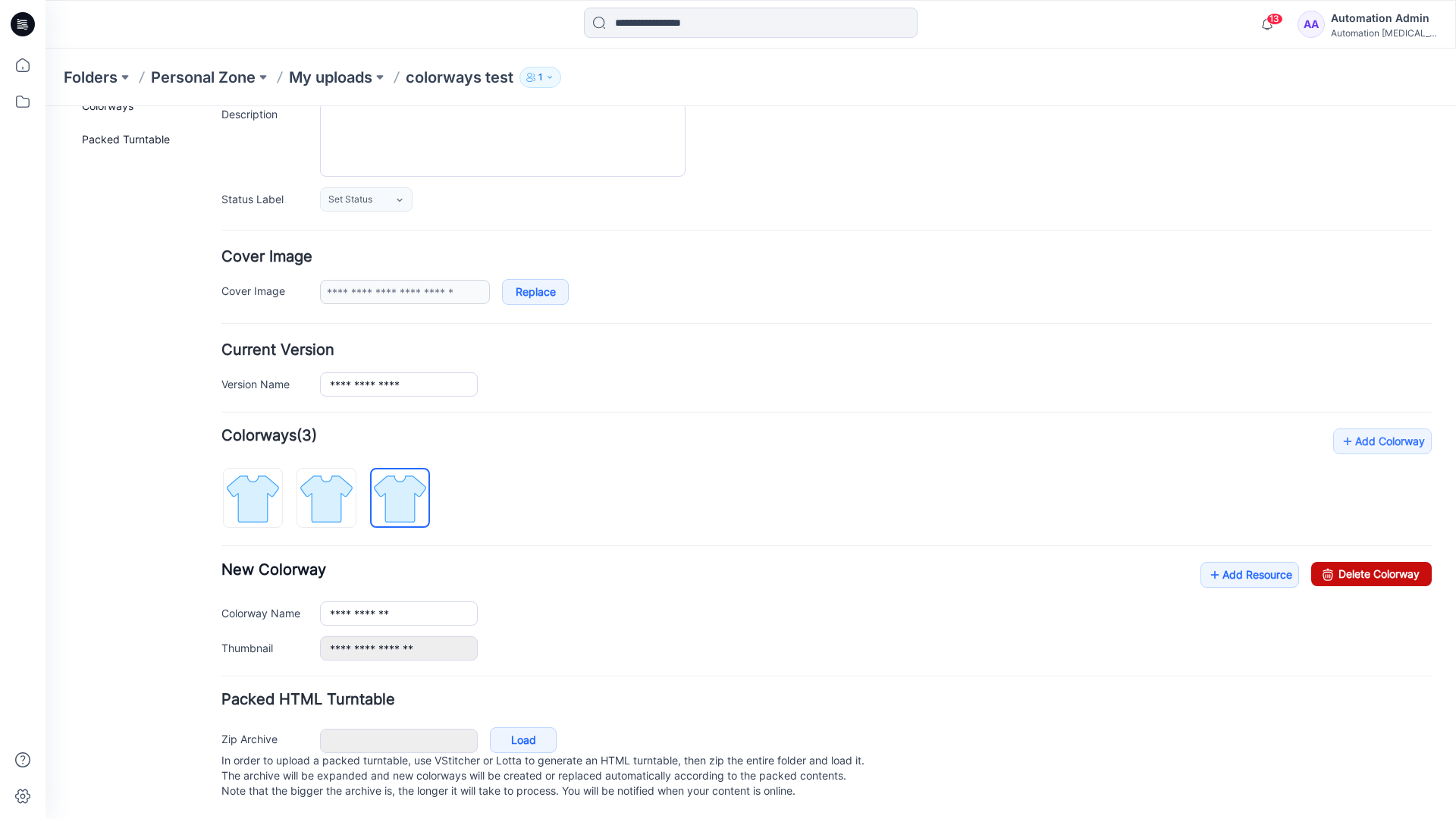
click at [1338, 562] on link "Delete Colorway" at bounding box center [1372, 574] width 121 height 25
click at [350, 475] on img at bounding box center [327, 499] width 57 height 57
click at [1384, 562] on link "Delete Colorway" at bounding box center [1372, 574] width 121 height 25
type input "**********"
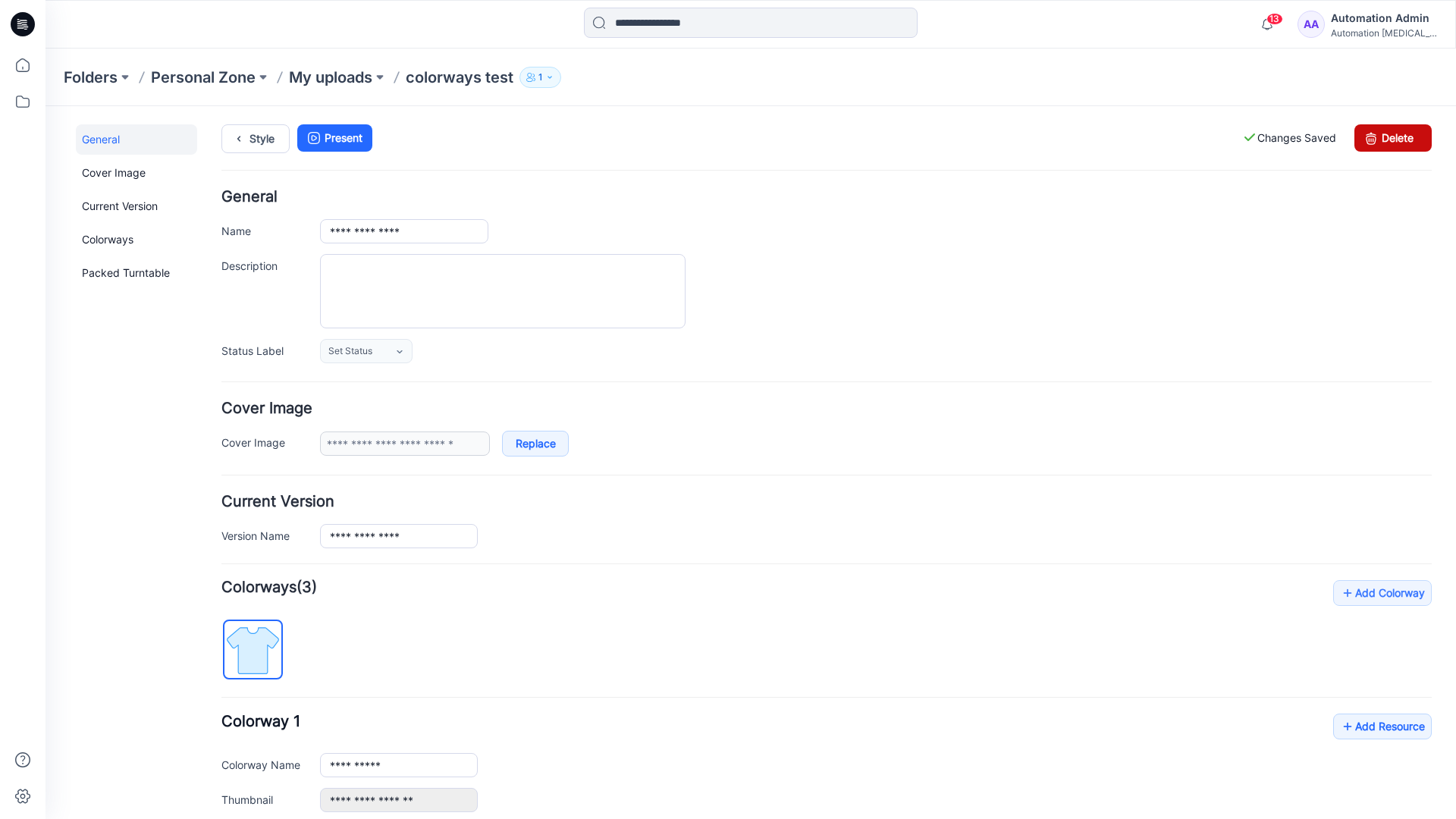
click at [1393, 138] on link "Delete" at bounding box center [1392, 138] width 77 height 27
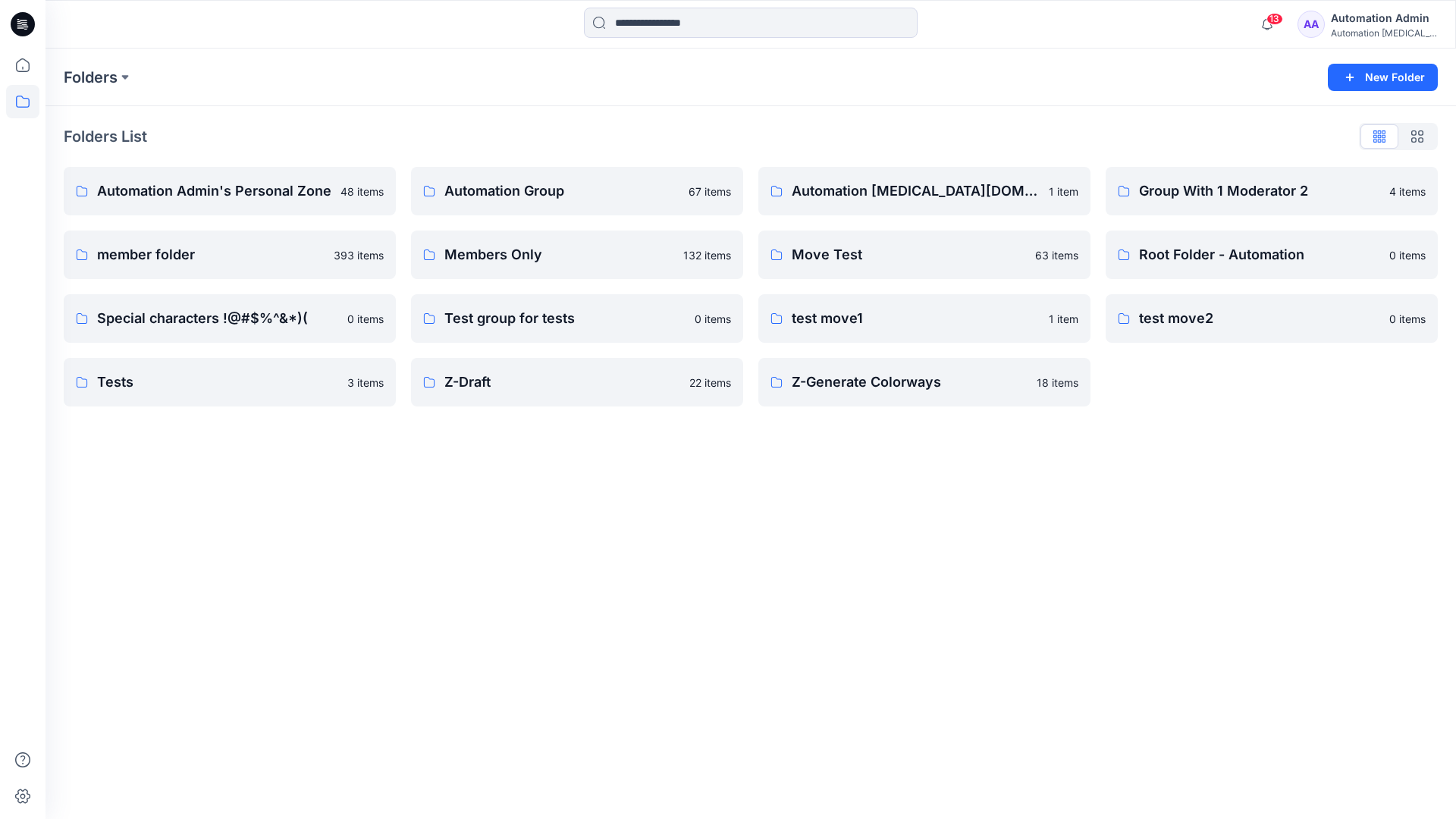
click at [1388, 23] on div "Automation Admin" at bounding box center [1384, 17] width 107 height 18
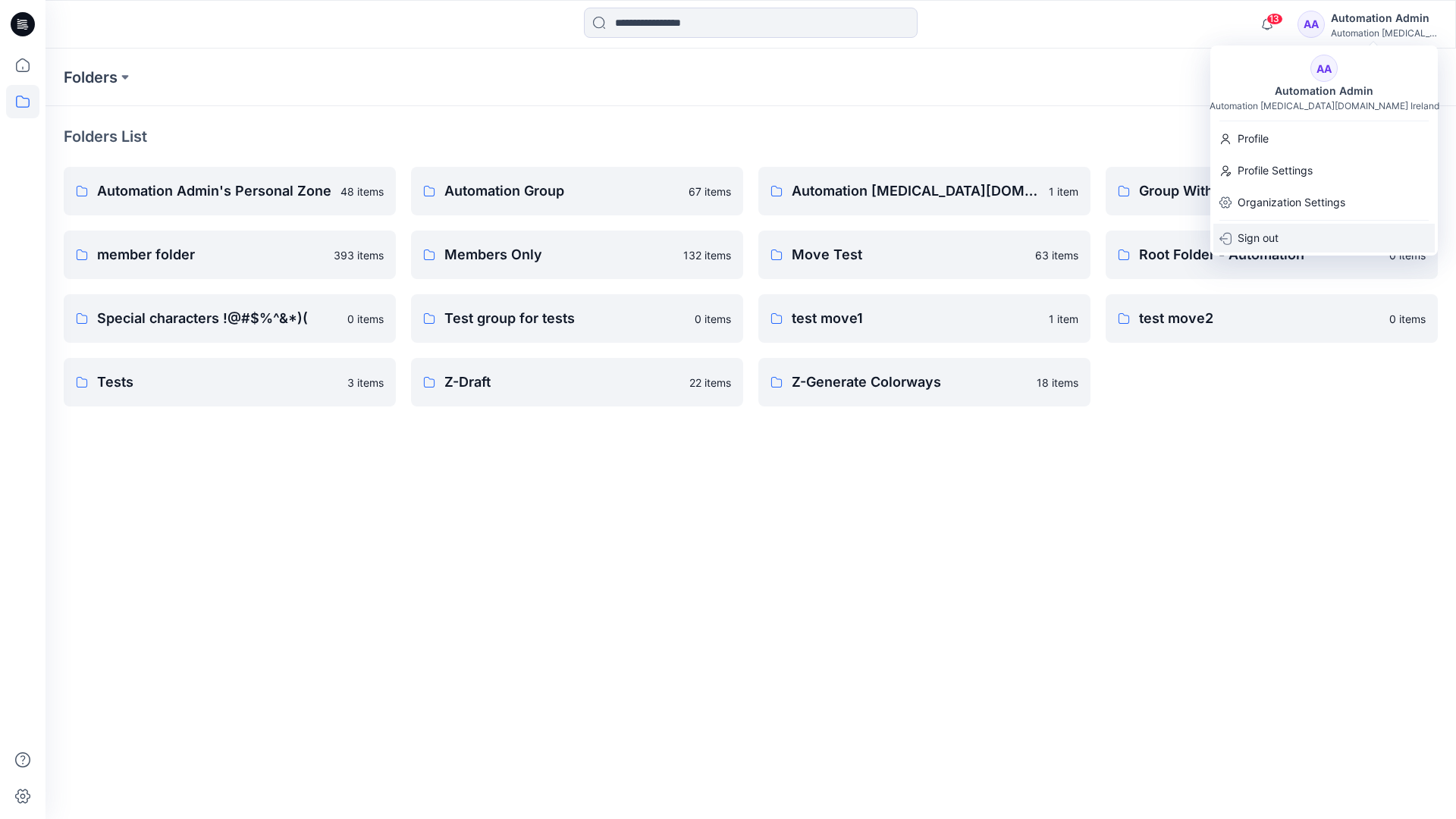
click at [1276, 233] on p "Sign out" at bounding box center [1258, 238] width 41 height 29
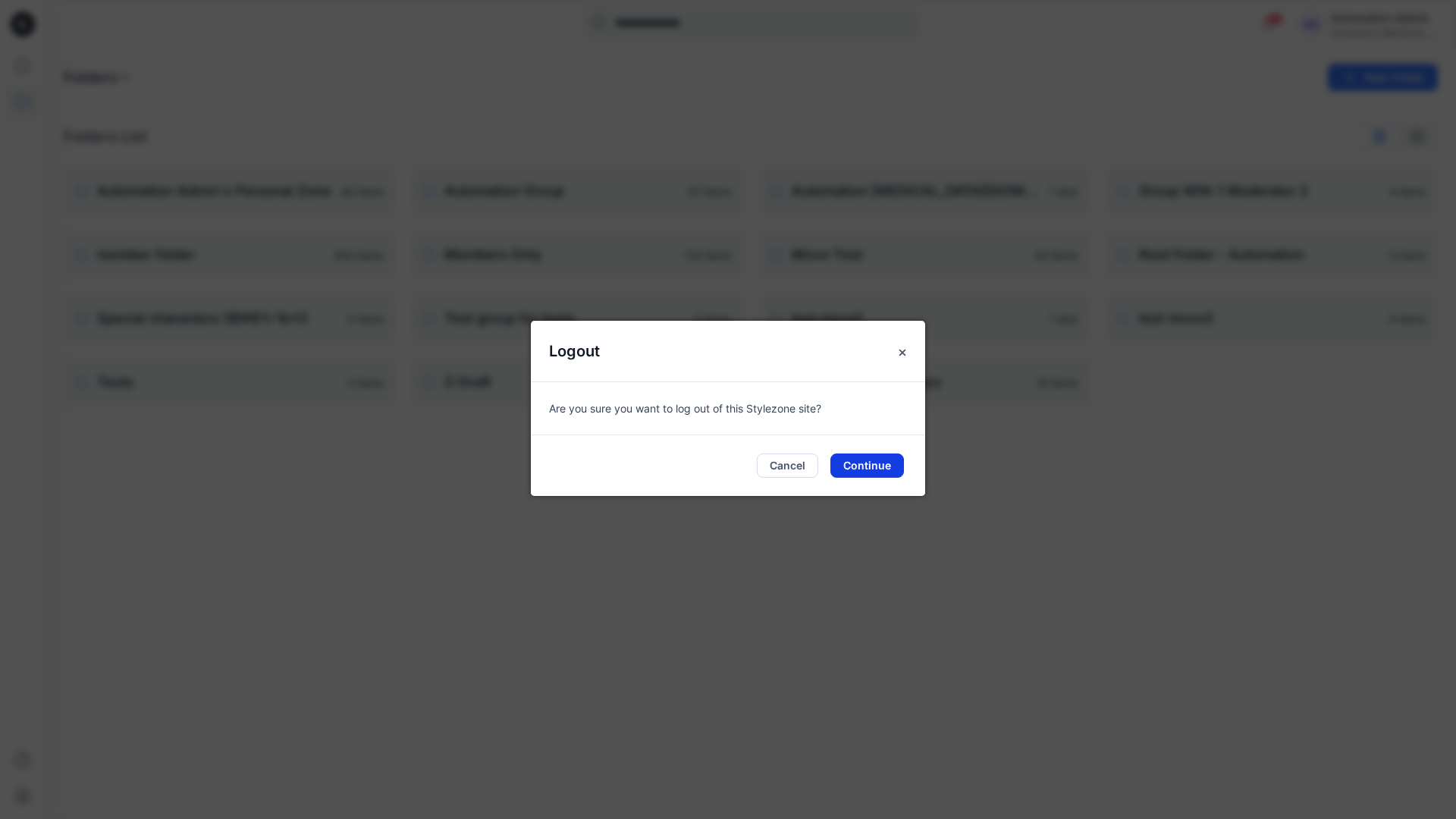
click at [869, 467] on button "Continue" at bounding box center [867, 465] width 74 height 25
